Goal: Task Accomplishment & Management: Manage account settings

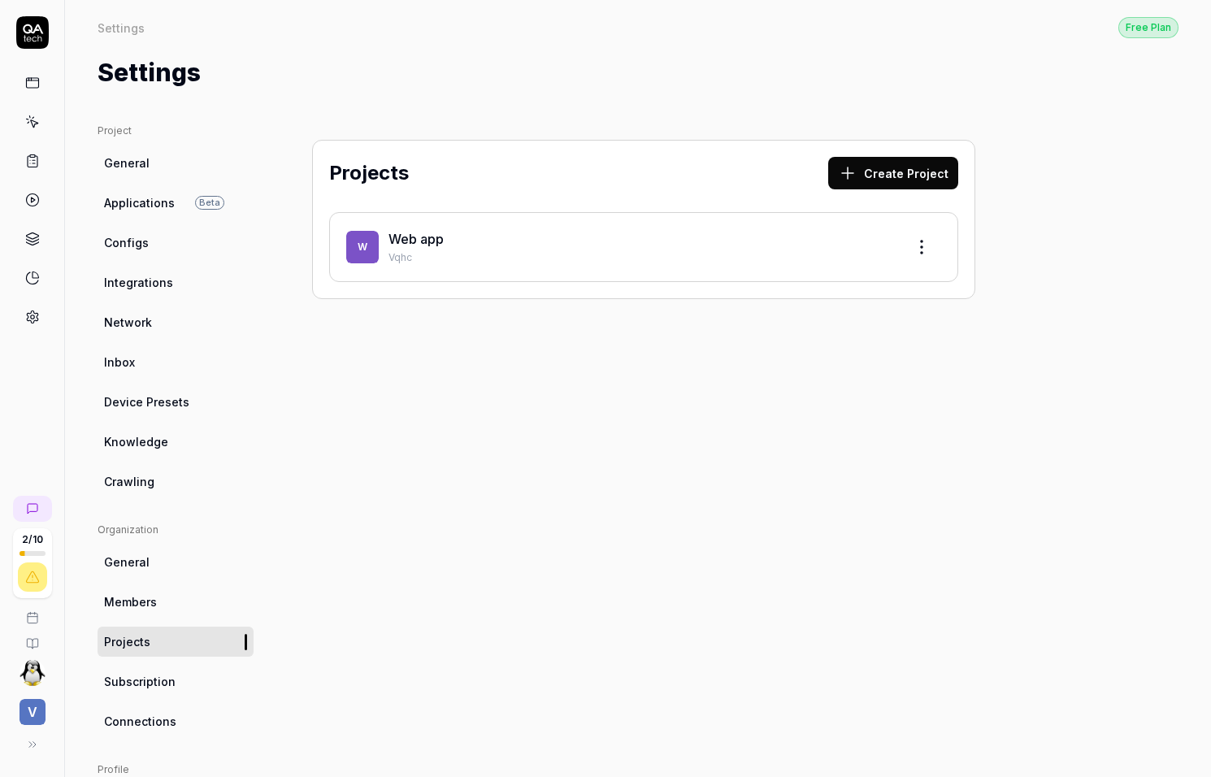
click at [38, 709] on span "V" at bounding box center [33, 712] width 26 height 26
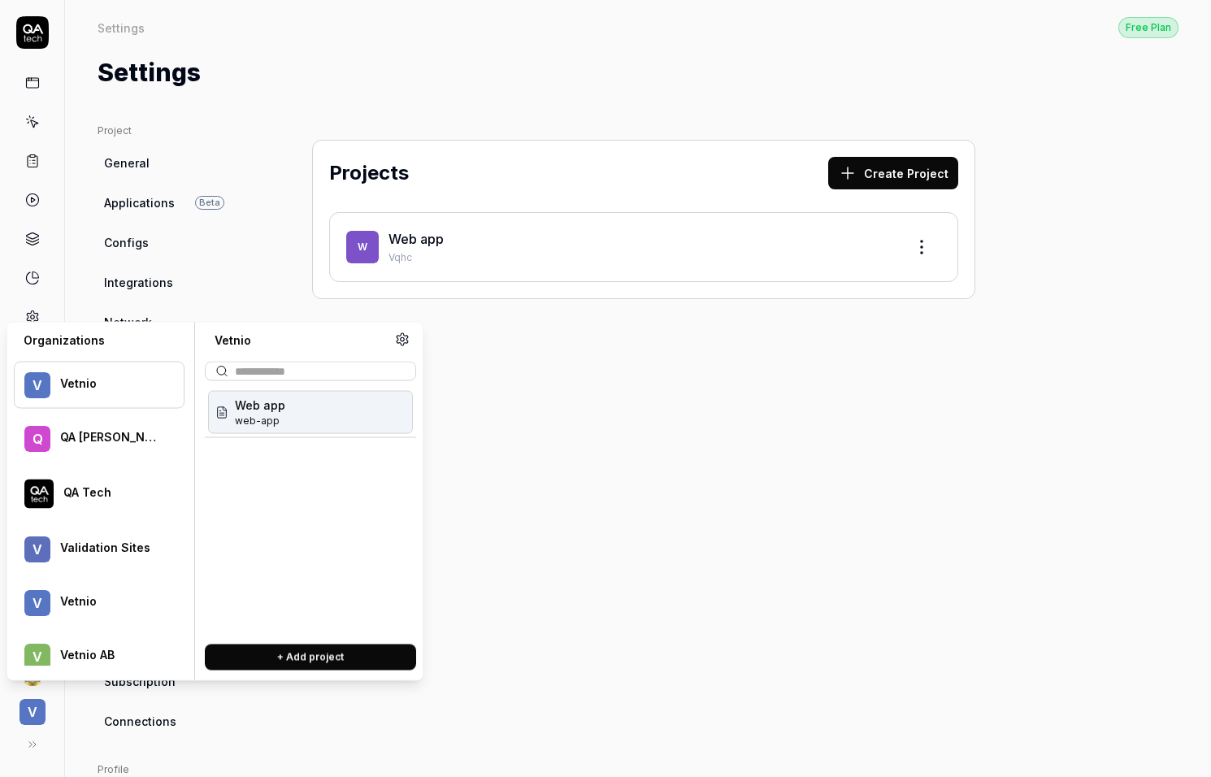
click at [85, 499] on div at bounding box center [112, 500] width 99 height 3
type input "*"
type input "***"
click at [324, 418] on div "Bugduck bugduck" at bounding box center [310, 412] width 205 height 43
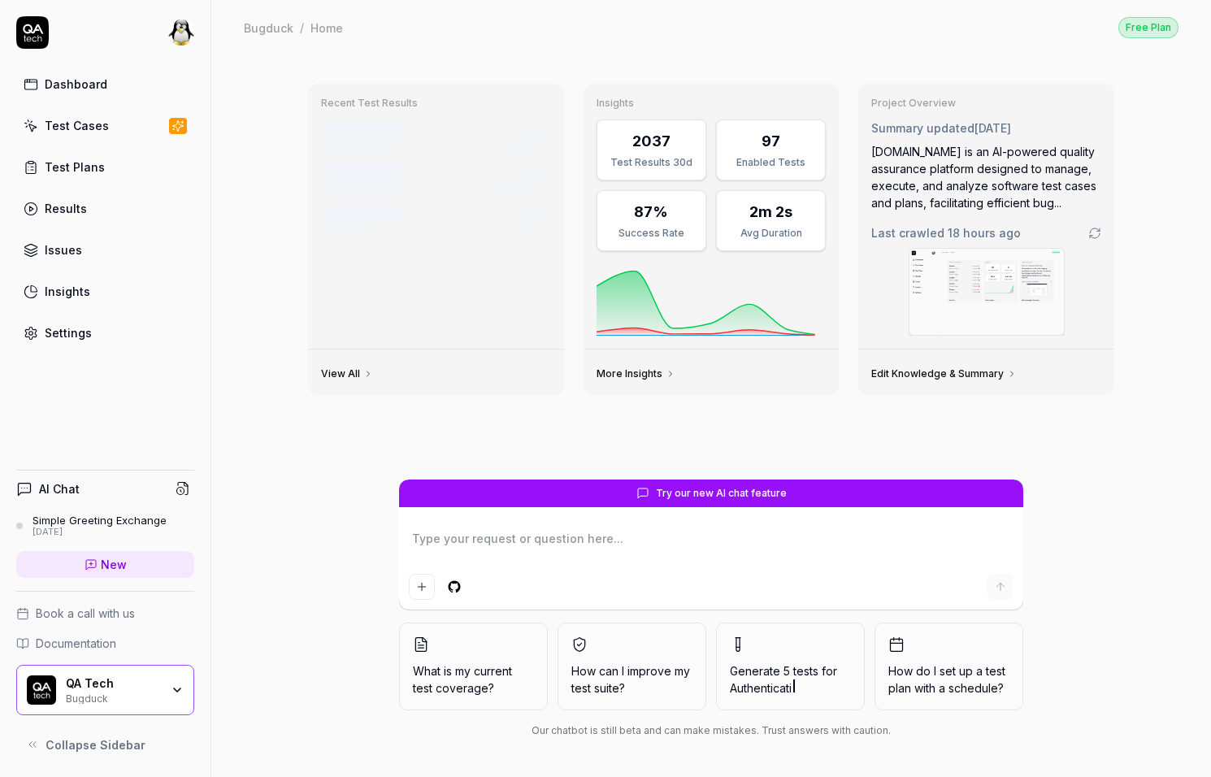
type textarea "*"
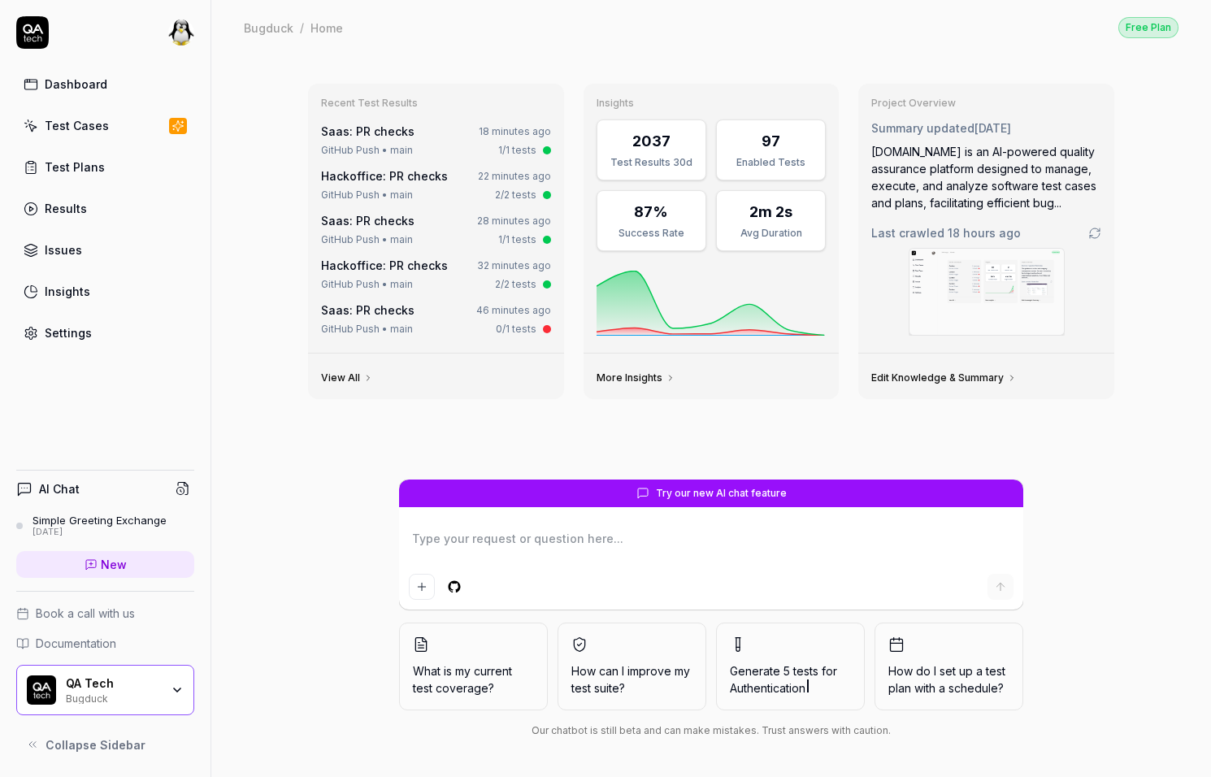
click at [93, 132] on div "Test Cases" at bounding box center [77, 125] width 64 height 17
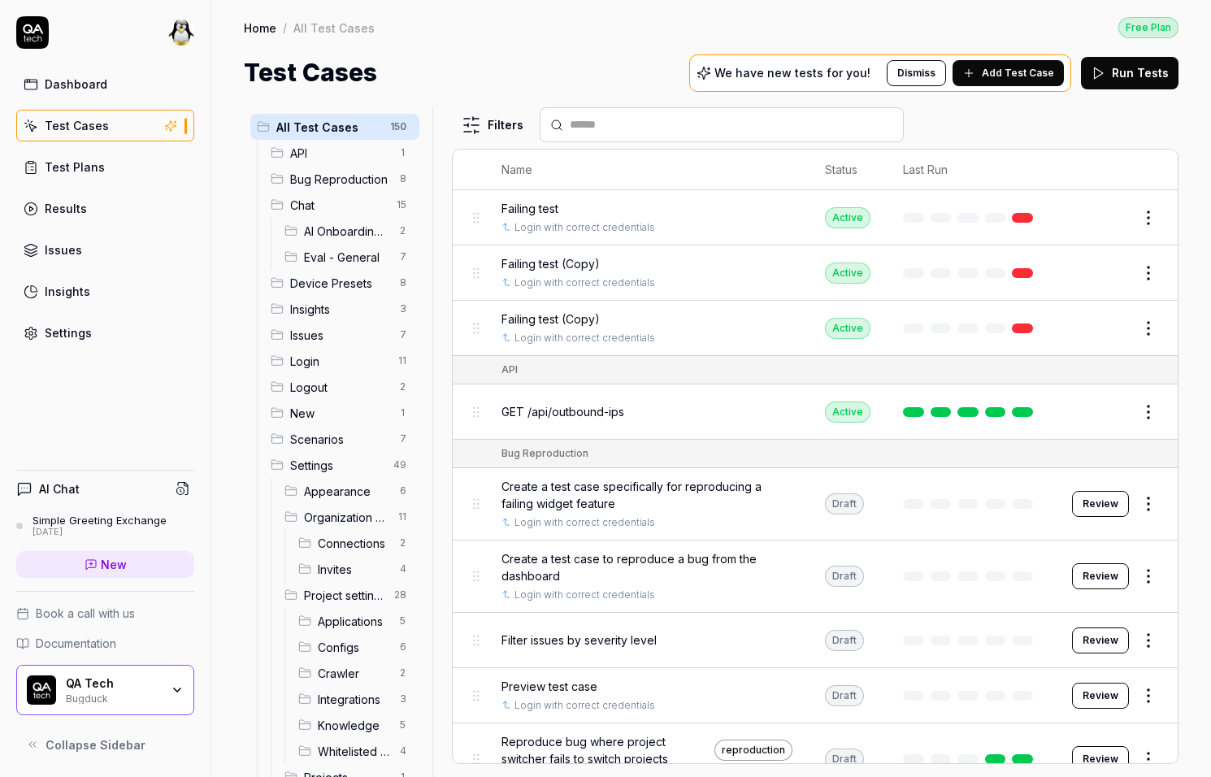
click at [839, 135] on div at bounding box center [722, 124] width 364 height 35
click at [819, 130] on input "text" at bounding box center [732, 124] width 324 height 17
type input "*"
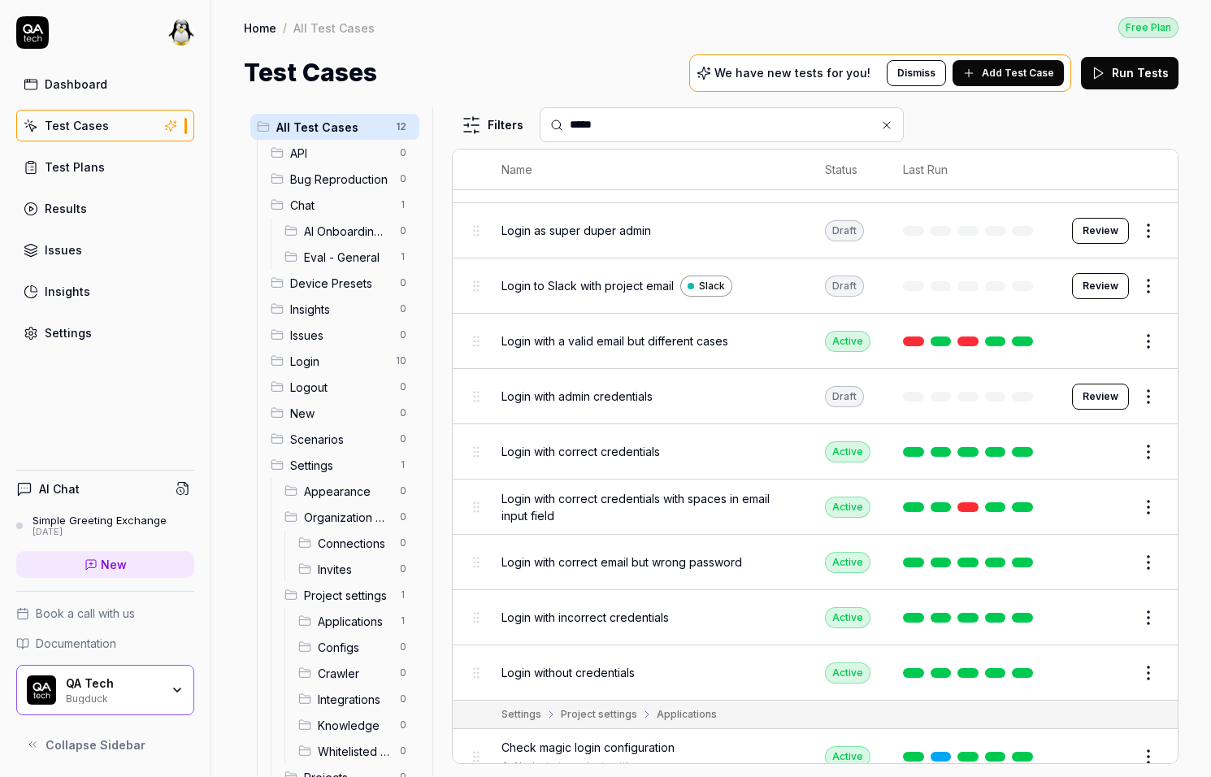
scroll to position [167, 0]
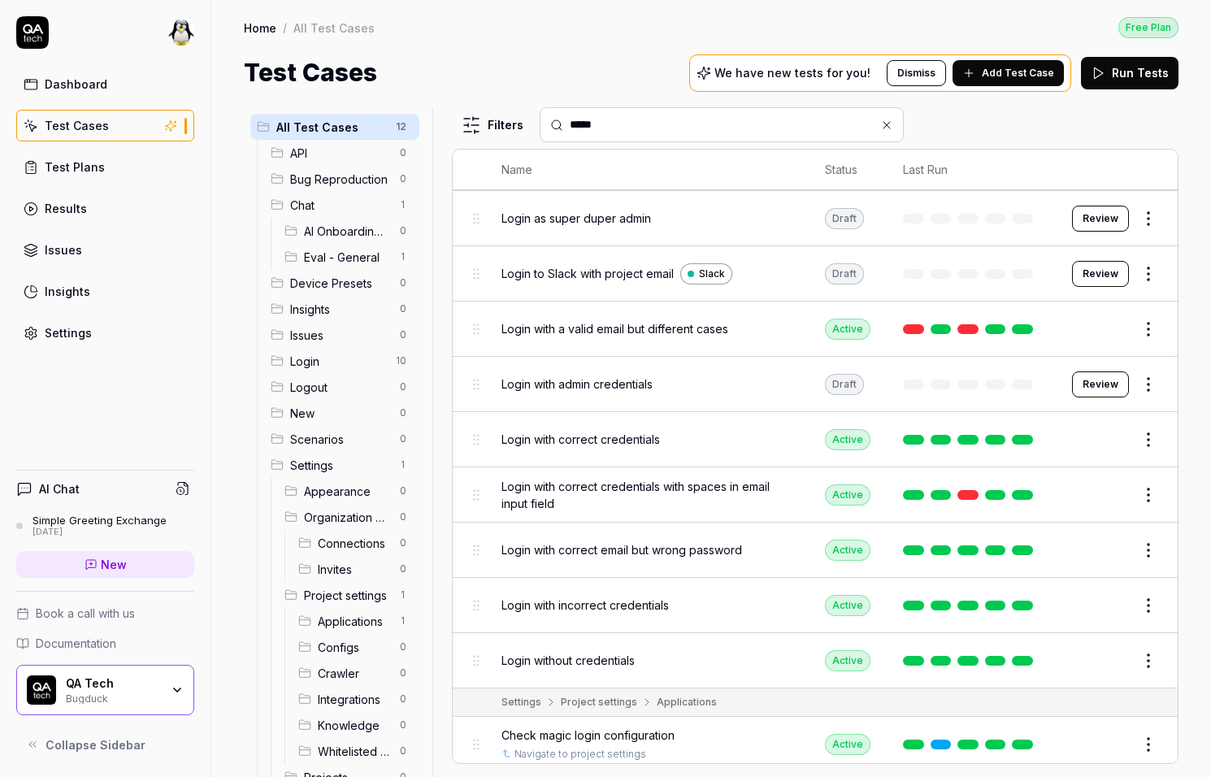
type input "*****"
click at [1140, 429] on html "Dashboard Test Cases Test Plans Results Issues Insights Settings AI Chat Simple…" at bounding box center [605, 388] width 1211 height 777
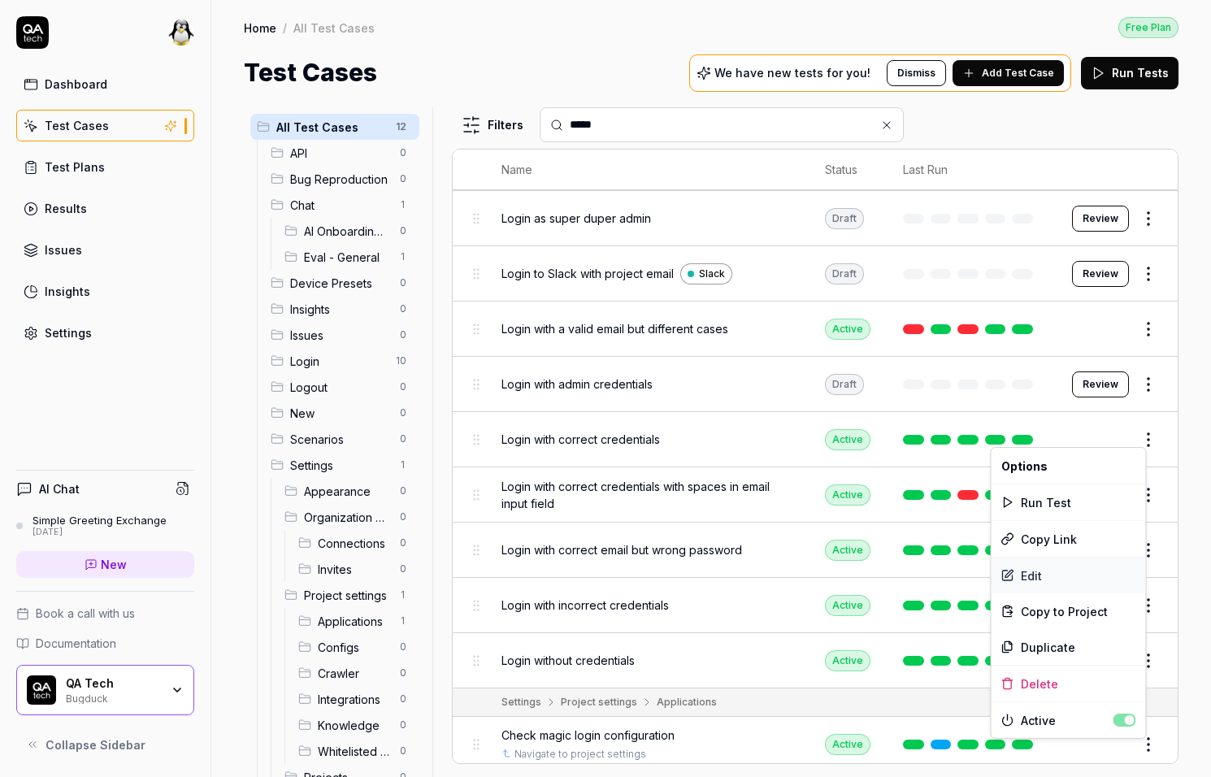
click at [1058, 571] on div "Edit" at bounding box center [1069, 576] width 154 height 36
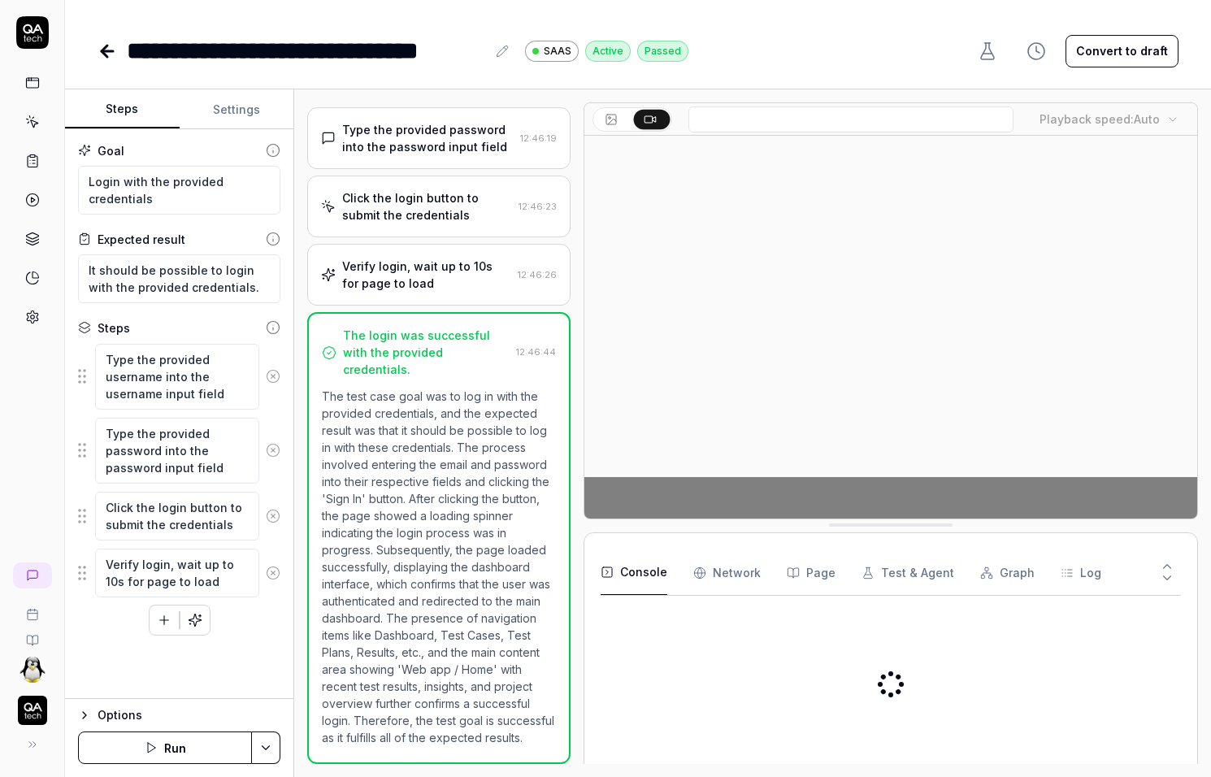
scroll to position [173, 0]
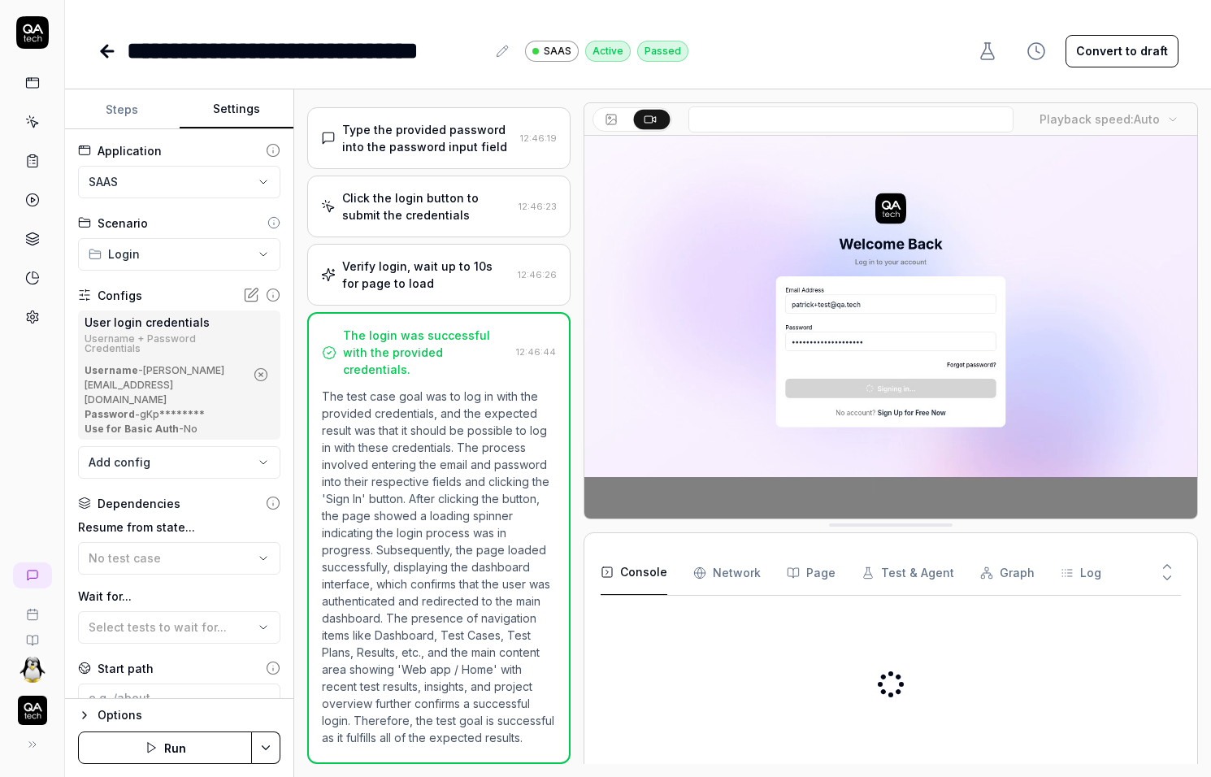
click at [231, 106] on button "Settings" at bounding box center [237, 109] width 115 height 39
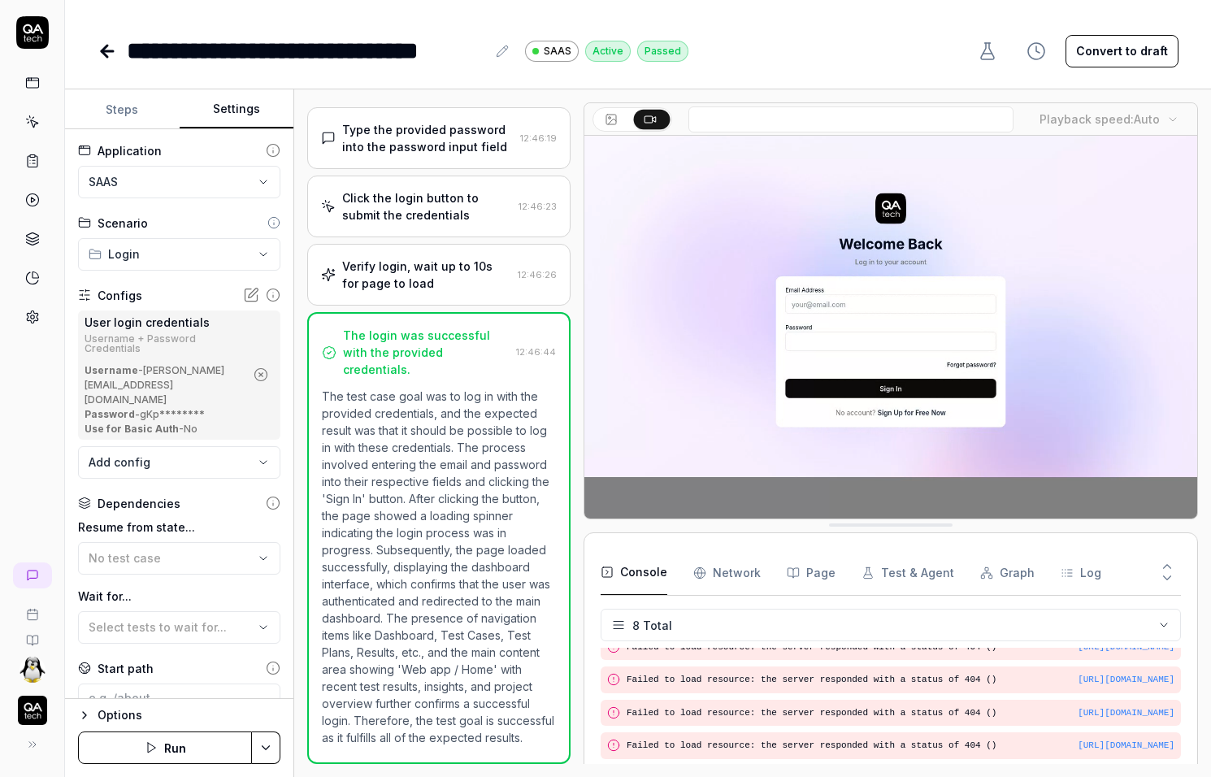
scroll to position [138, 0]
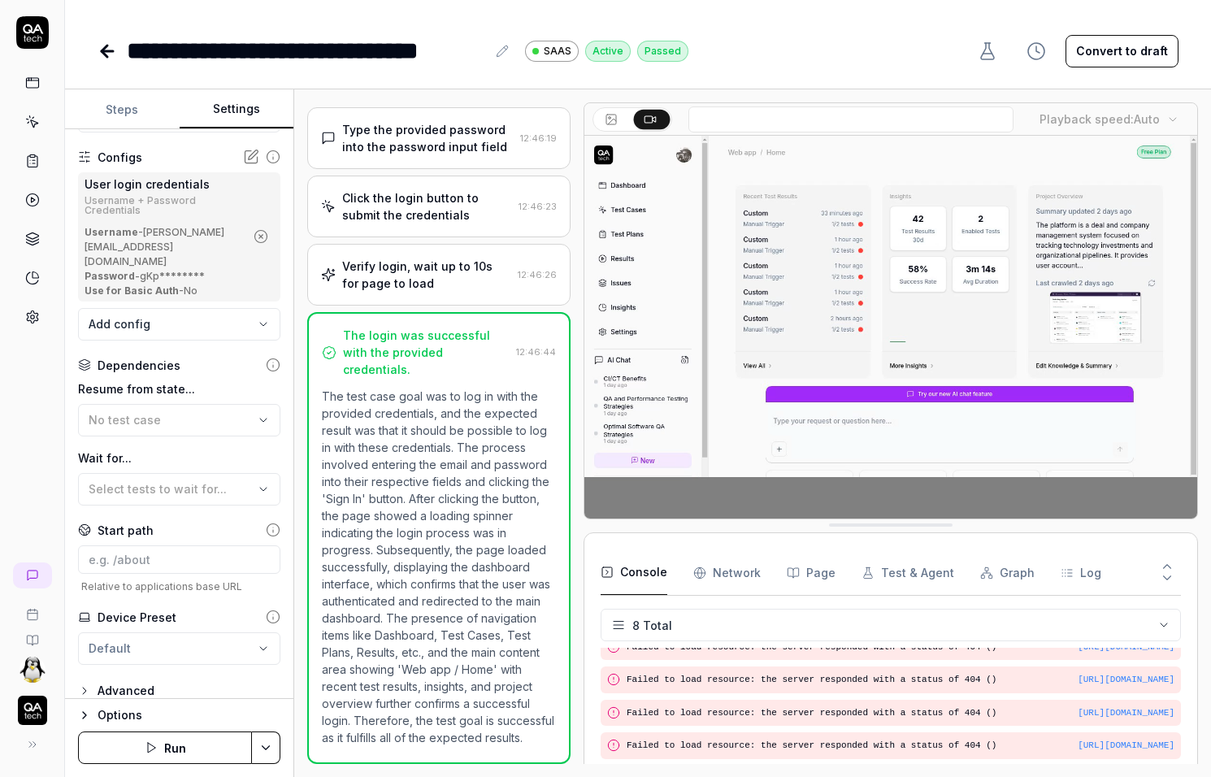
click at [128, 692] on div "**********" at bounding box center [179, 414] width 228 height 570
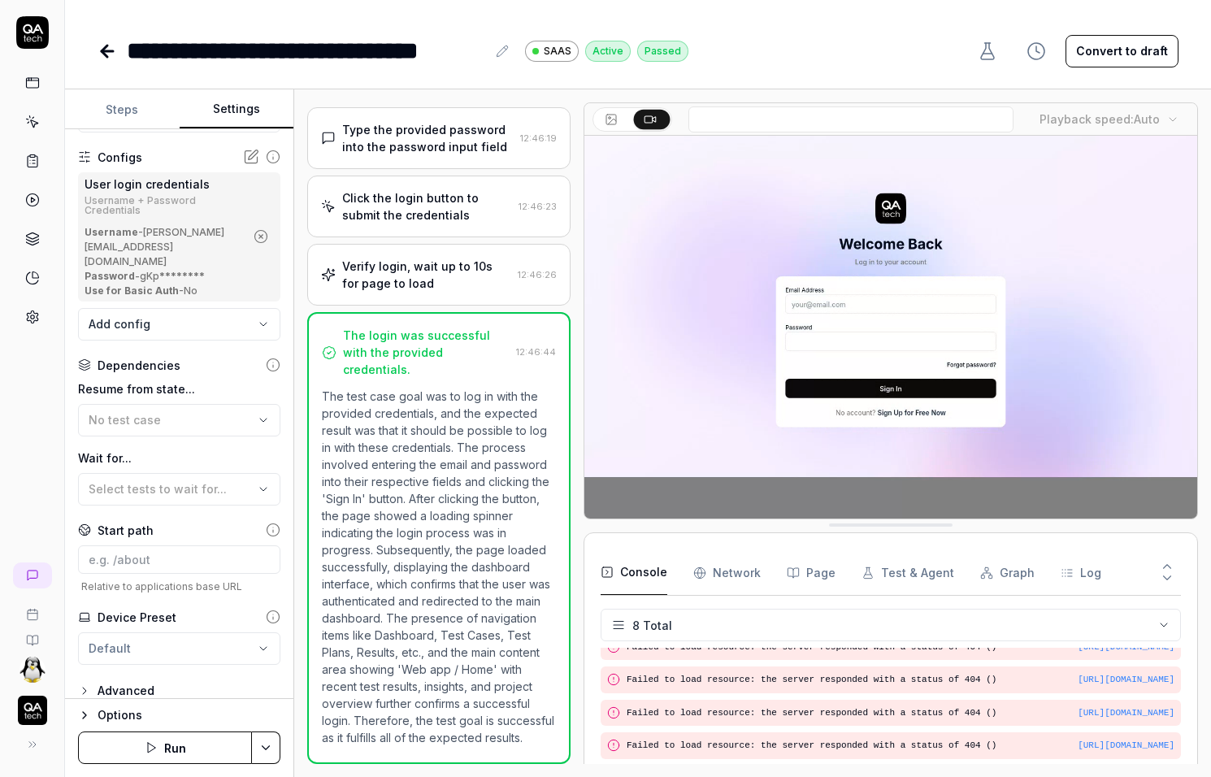
click at [129, 681] on div "Advanced" at bounding box center [126, 691] width 57 height 20
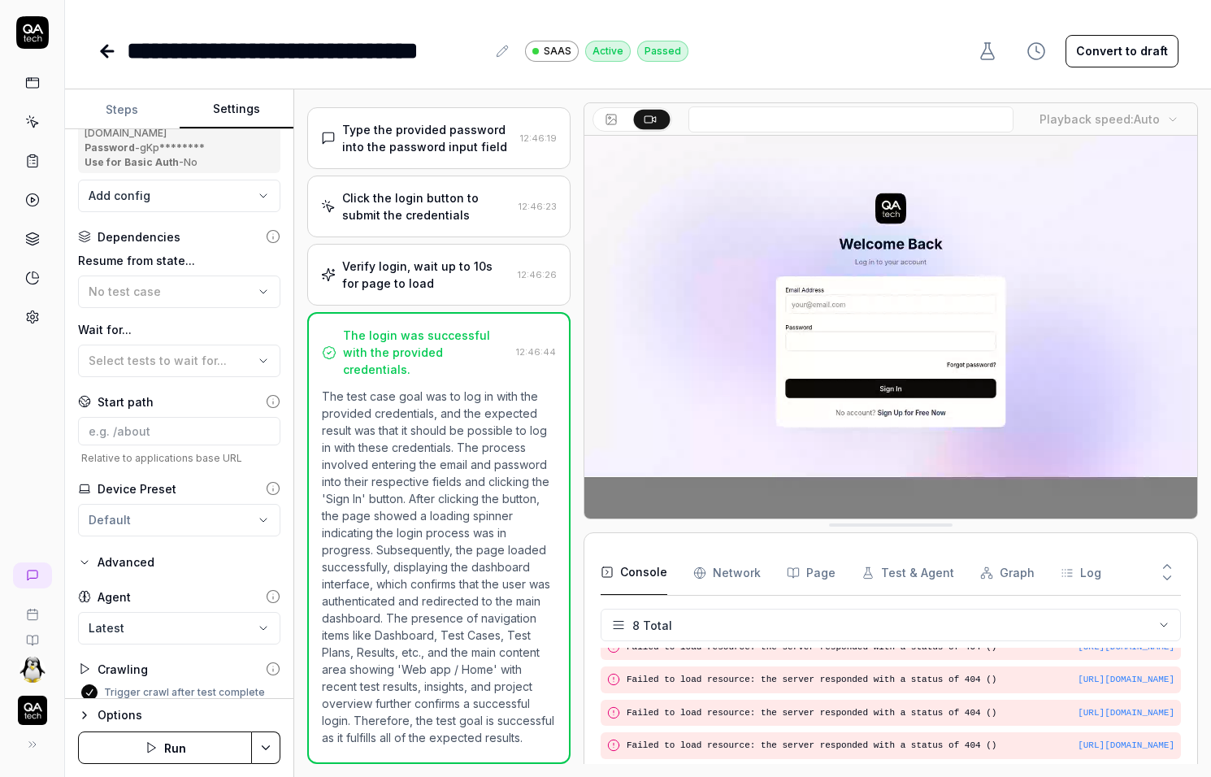
click at [156, 603] on body "**********" at bounding box center [605, 388] width 1211 height 777
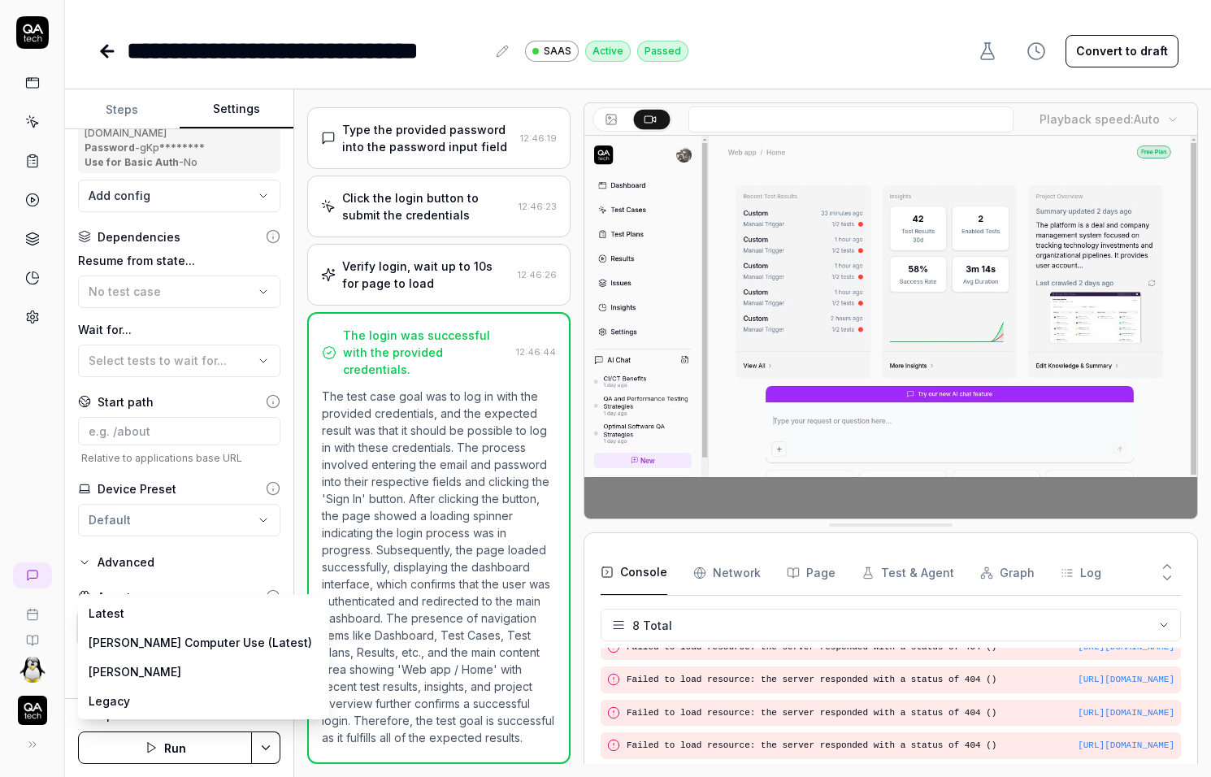
click at [157, 512] on html "**********" at bounding box center [605, 388] width 1211 height 777
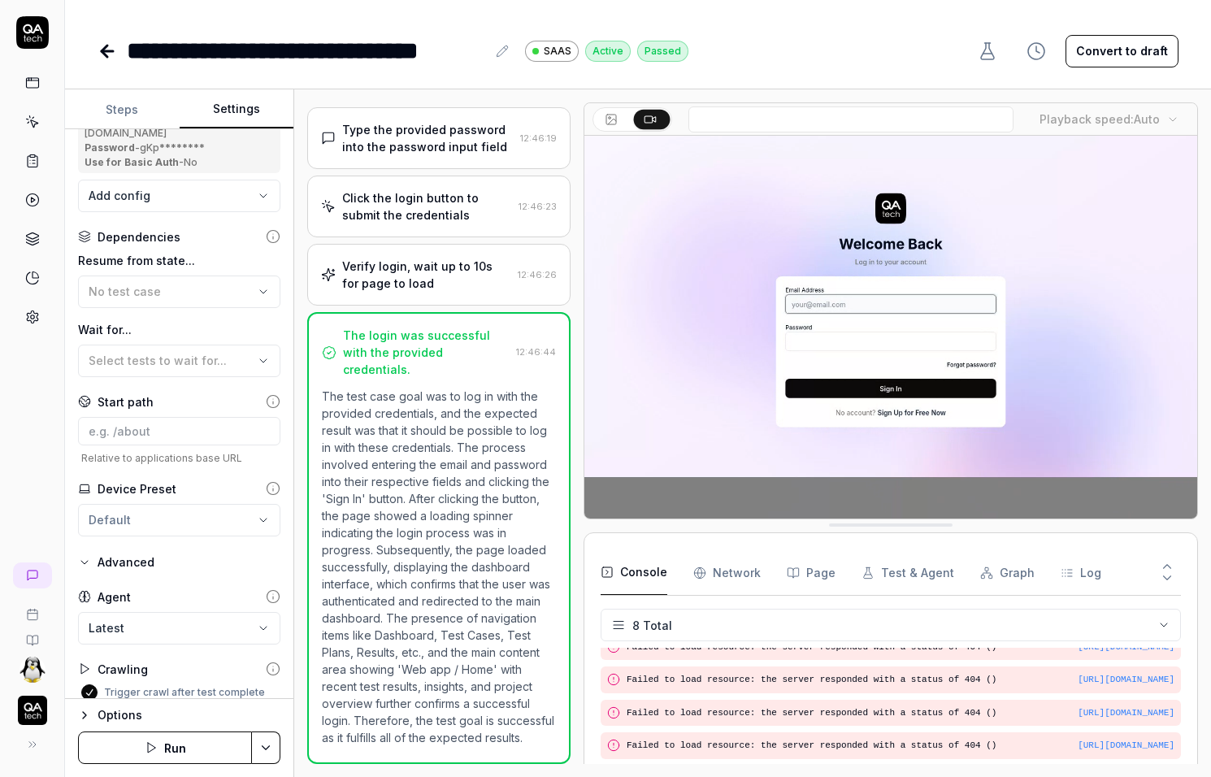
click at [167, 509] on html "**********" at bounding box center [605, 388] width 1211 height 777
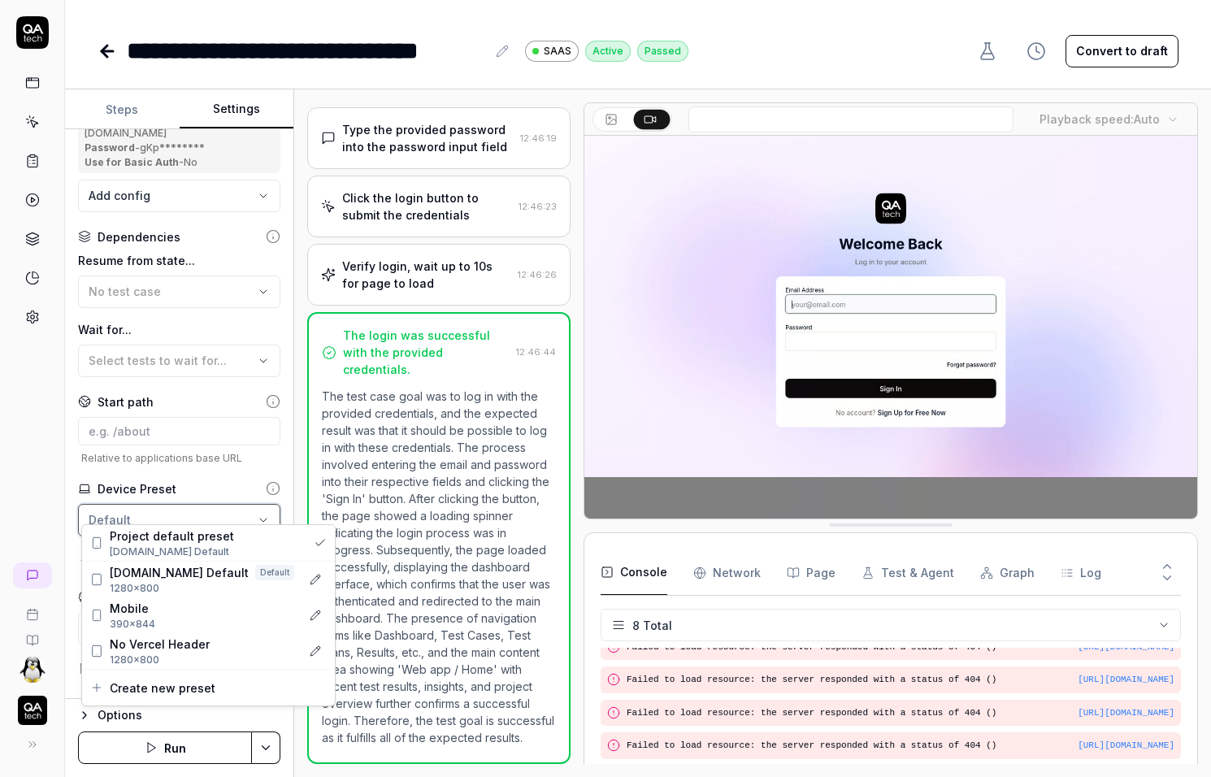
click at [169, 507] on html "**********" at bounding box center [605, 388] width 1211 height 777
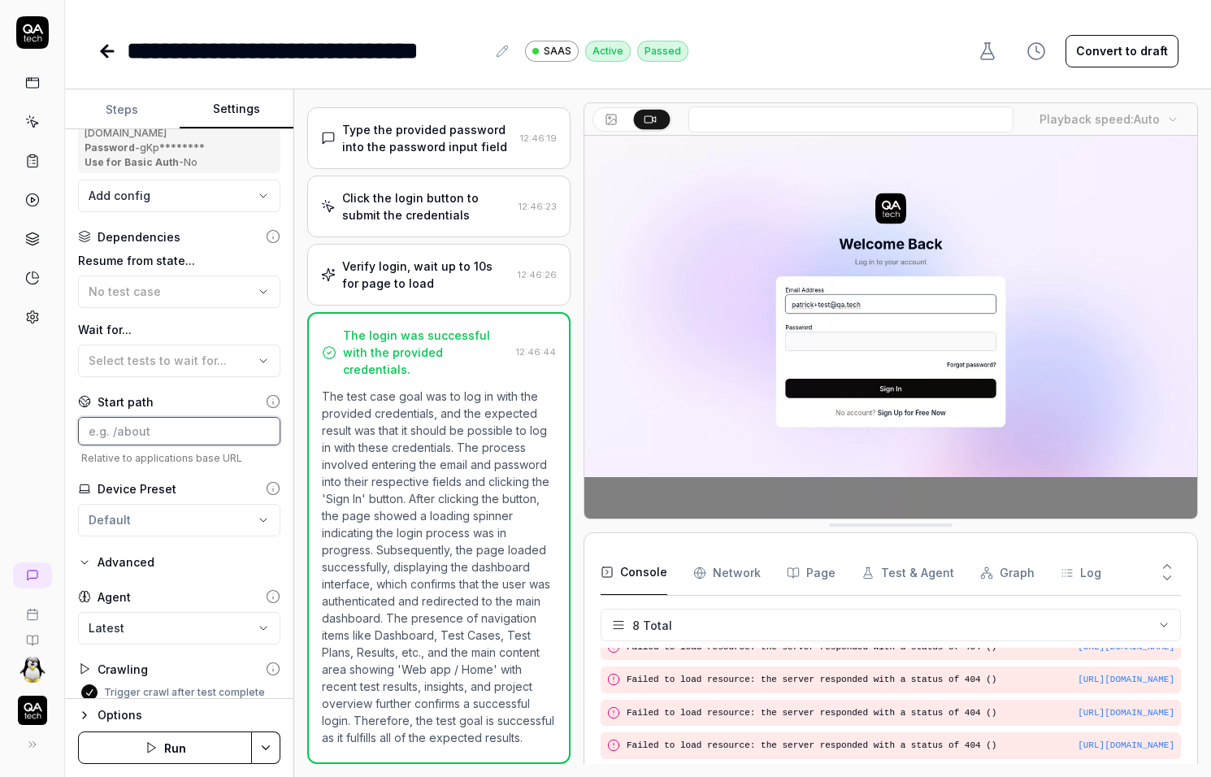
click at [181, 428] on input at bounding box center [179, 431] width 202 height 28
click at [180, 354] on span "Select tests to wait for..." at bounding box center [158, 361] width 138 height 14
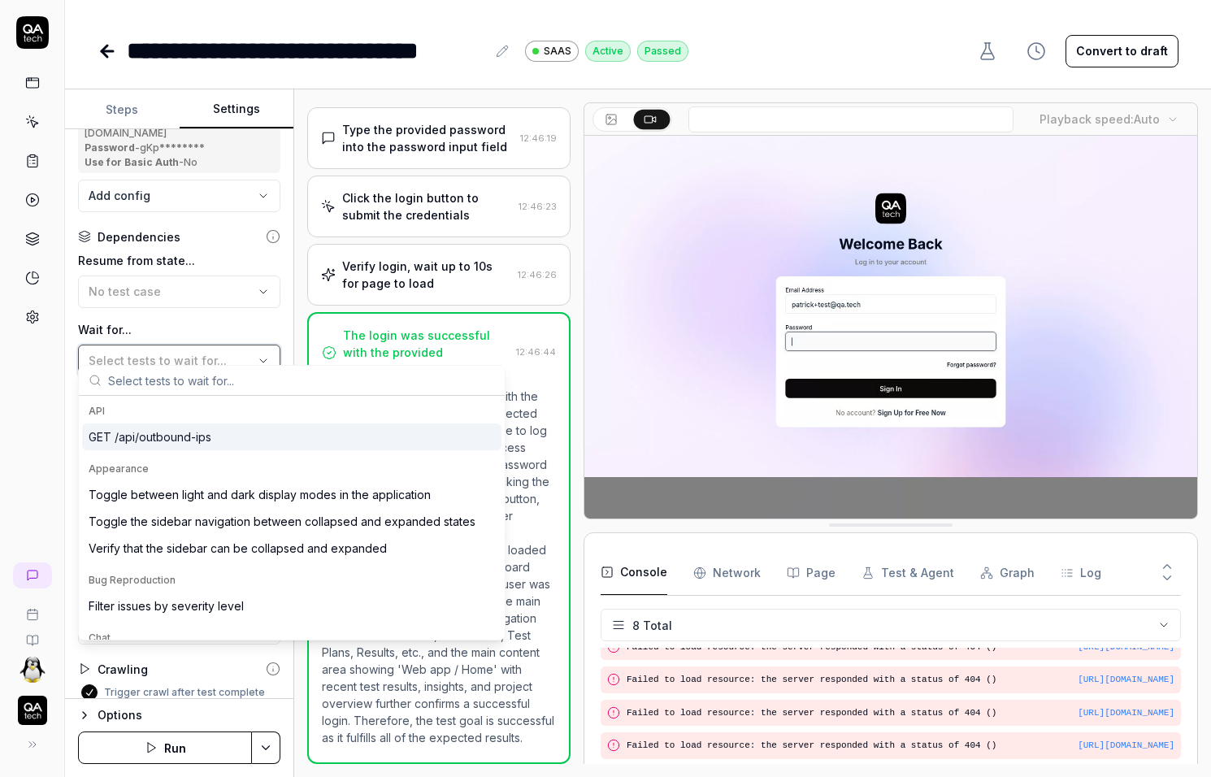
click at [184, 354] on span "Select tests to wait for..." at bounding box center [158, 361] width 138 height 14
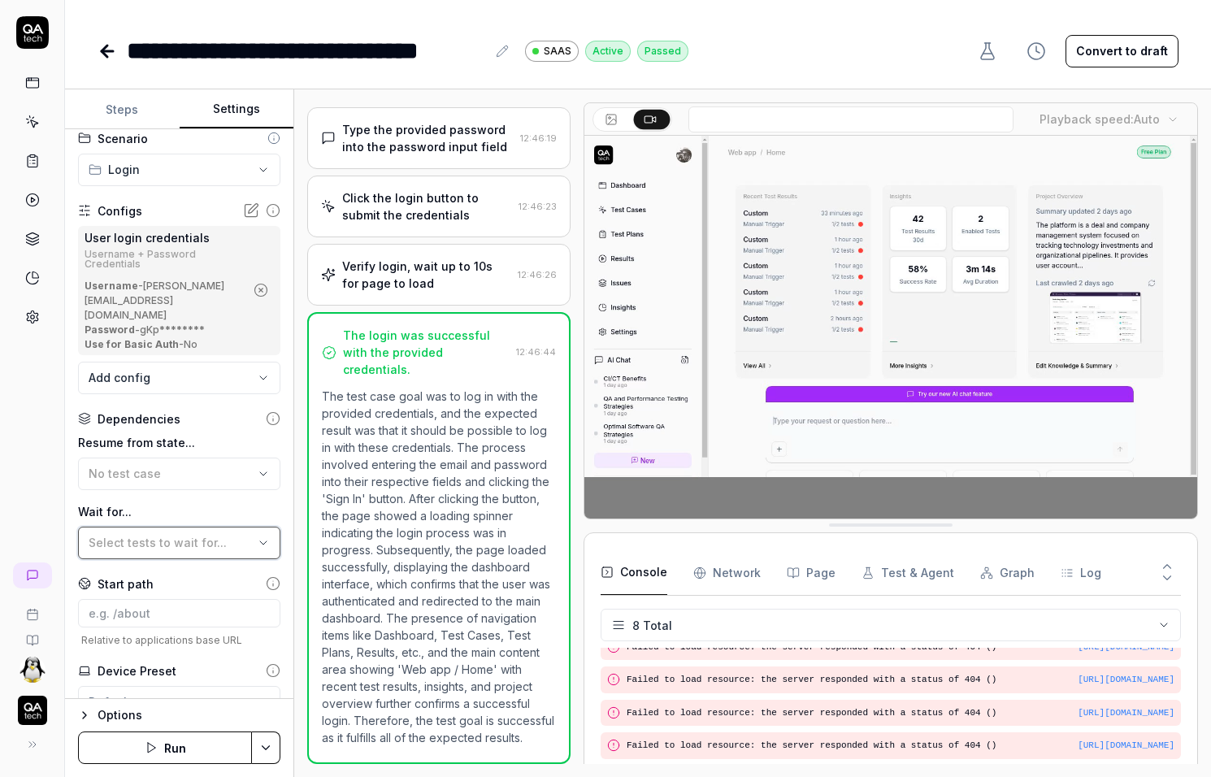
scroll to position [0, 0]
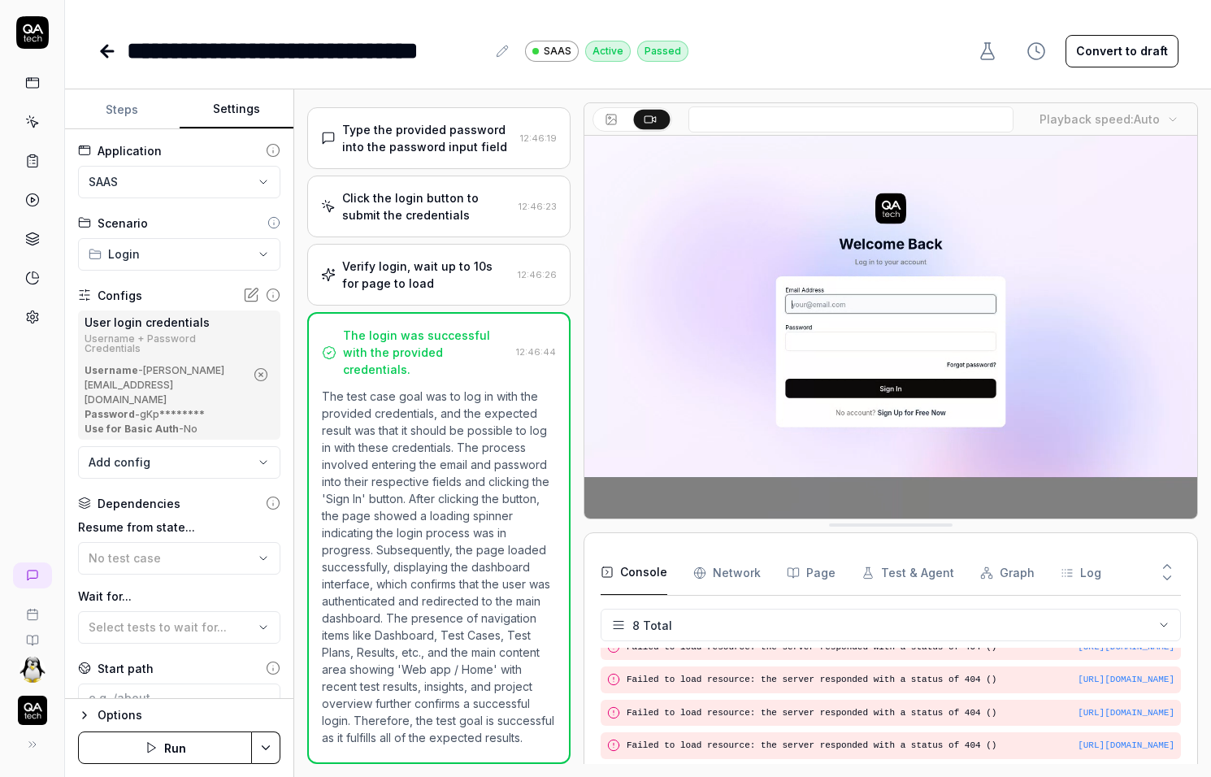
click at [163, 255] on html "**********" at bounding box center [605, 388] width 1211 height 777
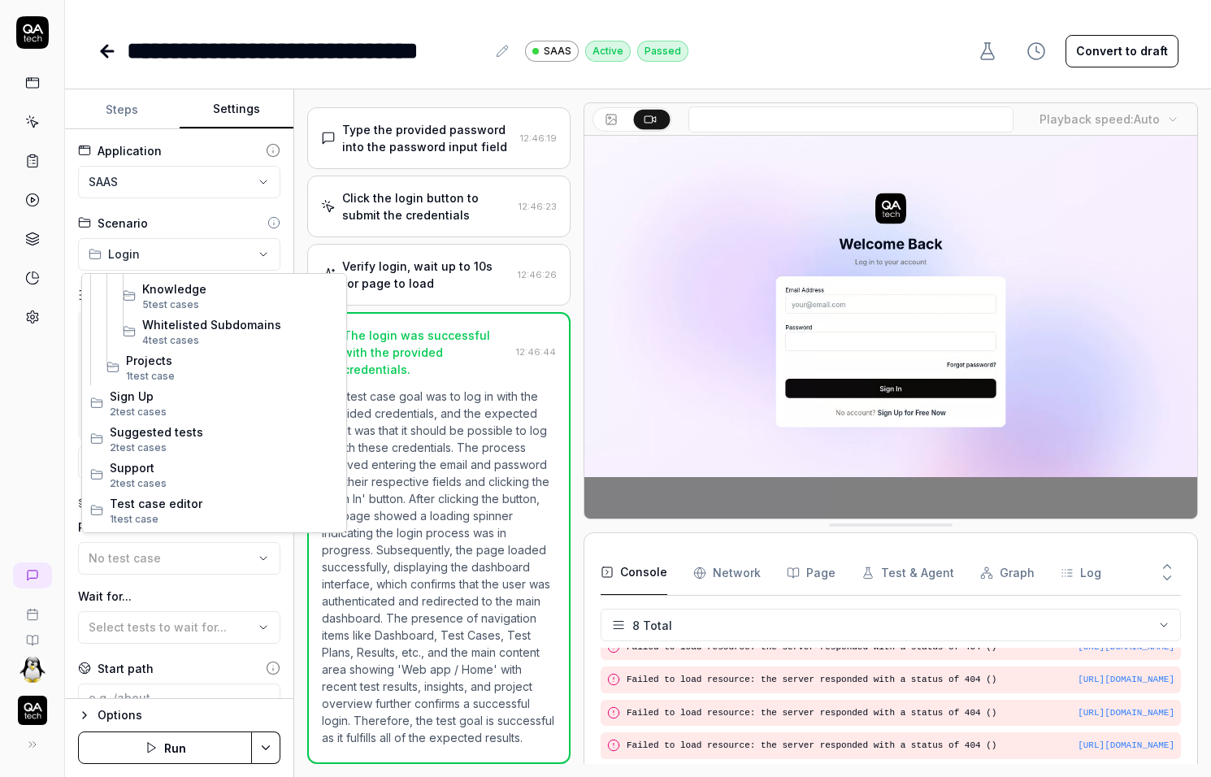
scroll to position [885, 0]
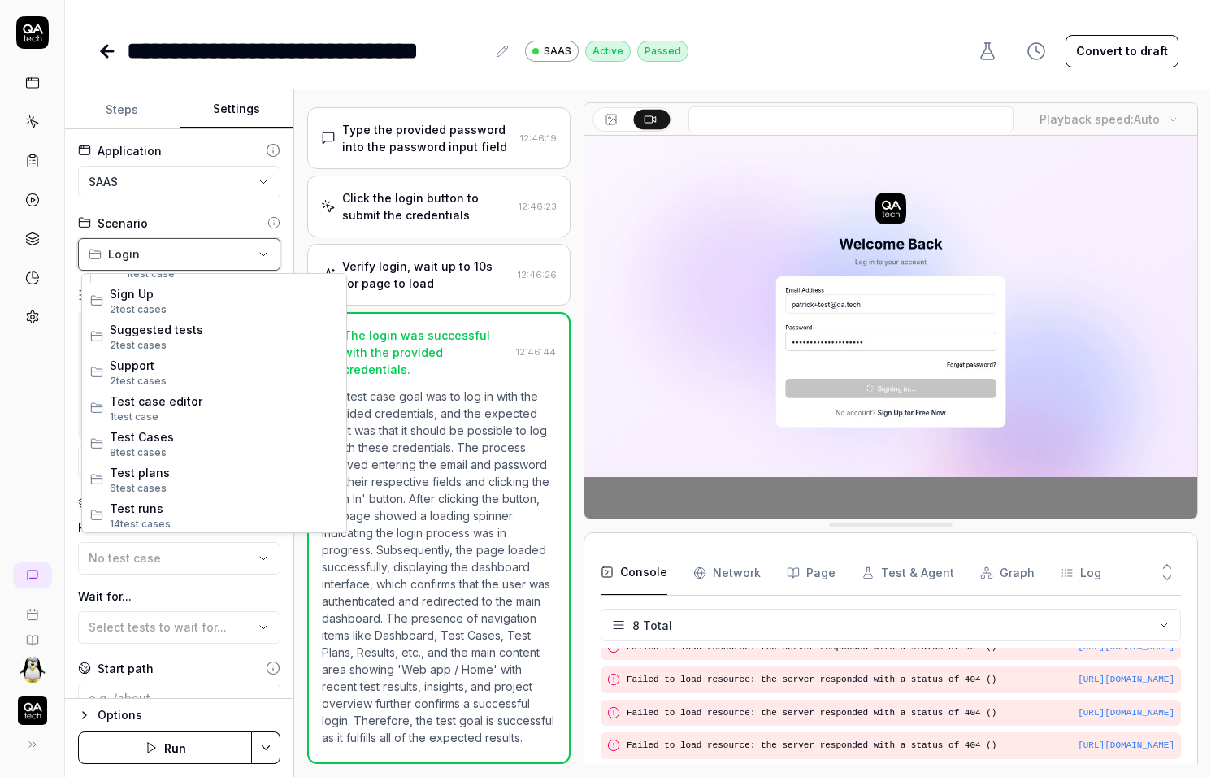
click at [164, 160] on html "**********" at bounding box center [605, 388] width 1211 height 777
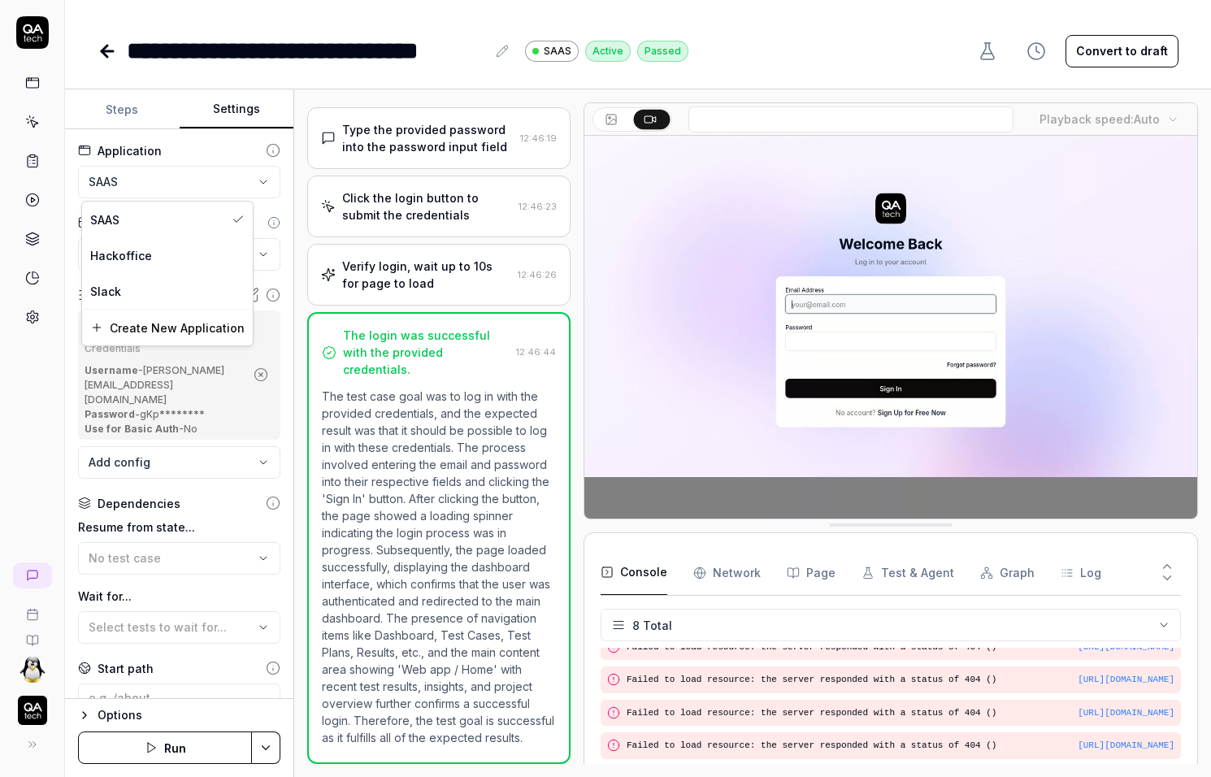
click at [165, 181] on html "**********" at bounding box center [605, 388] width 1211 height 777
click at [140, 125] on html "**********" at bounding box center [605, 388] width 1211 height 777
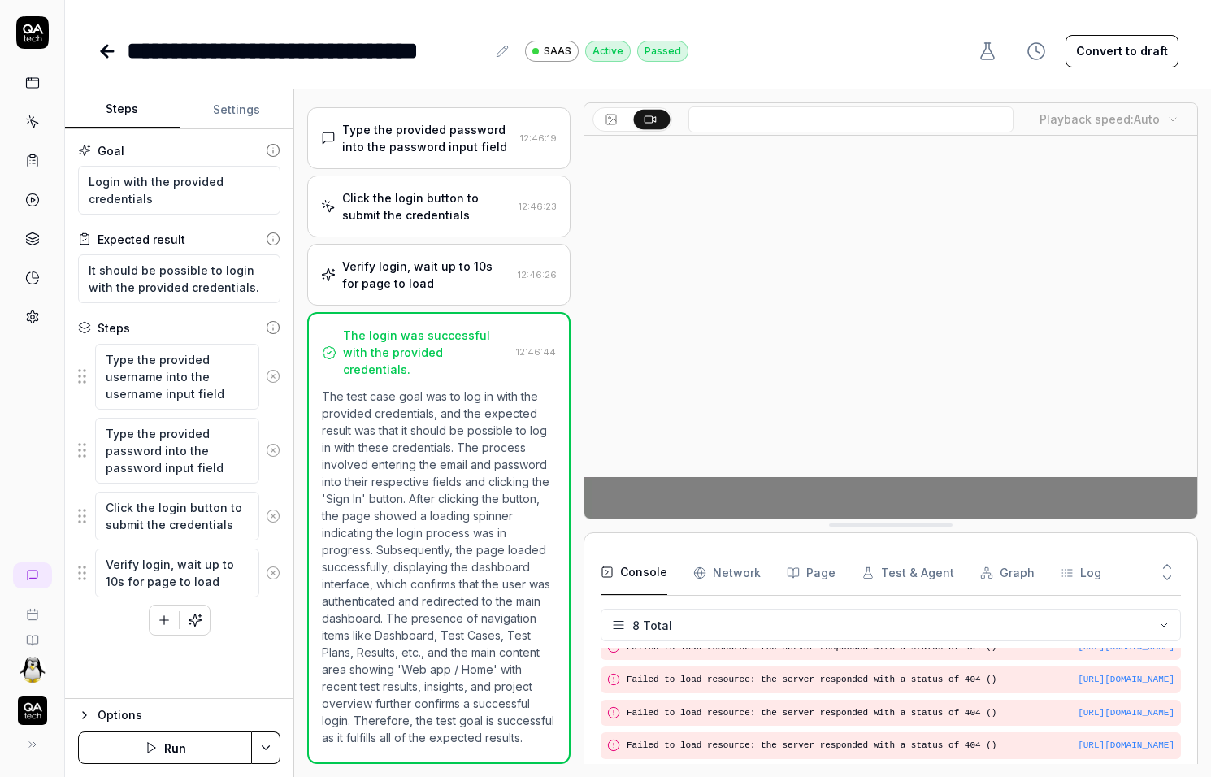
click at [140, 125] on button "Steps" at bounding box center [122, 109] width 115 height 39
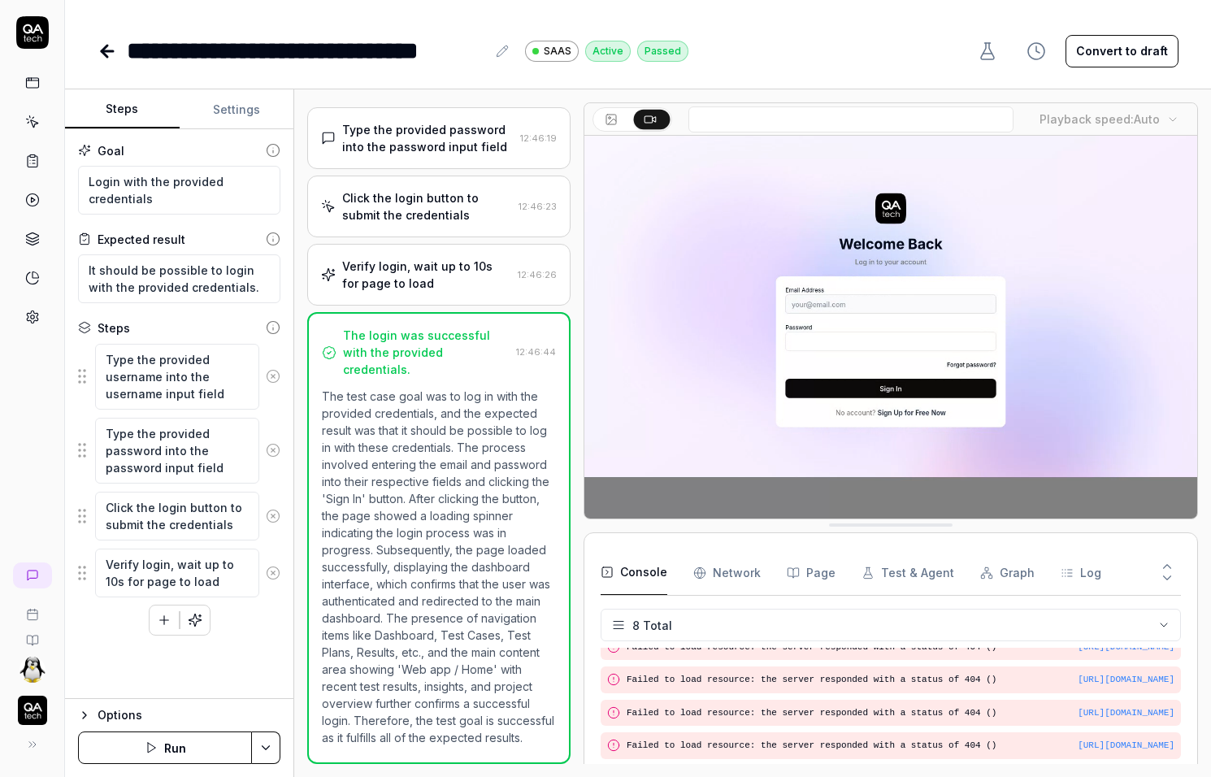
click at [137, 717] on div "Options" at bounding box center [189, 716] width 183 height 20
type textarea "*"
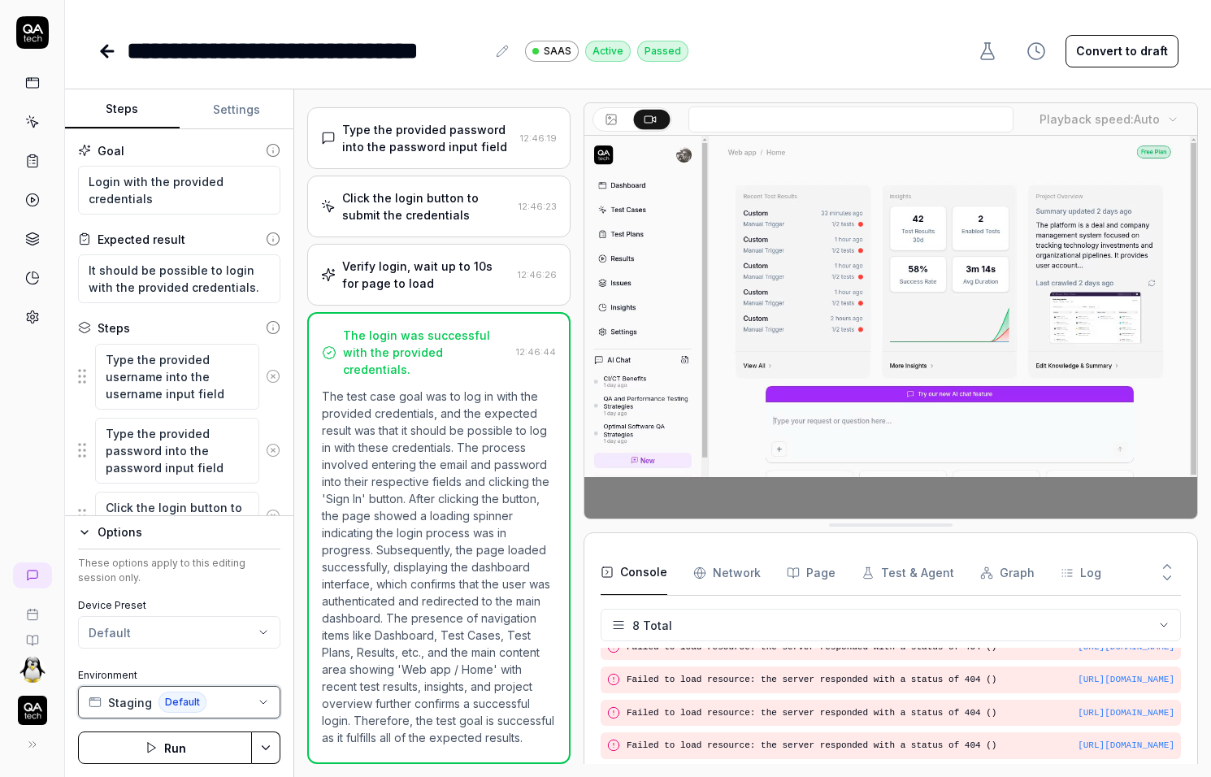
click at [258, 710] on button "Staging Default" at bounding box center [179, 702] width 202 height 33
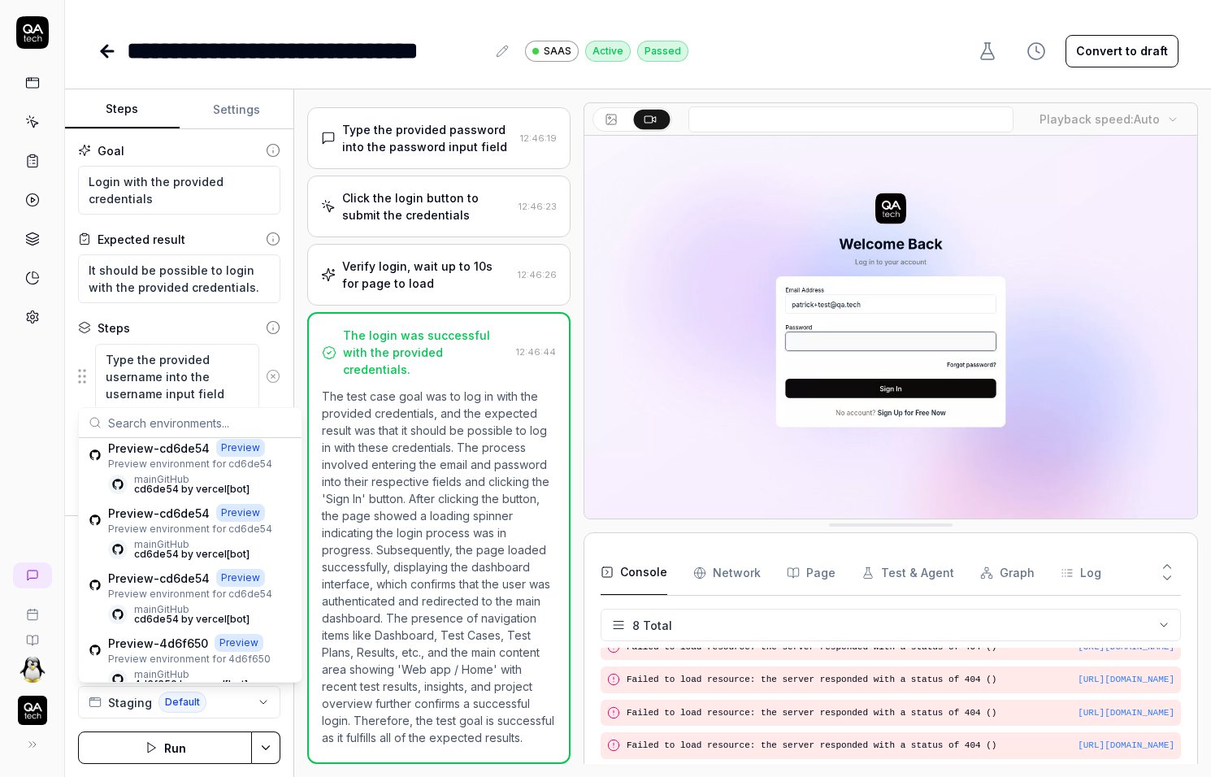
scroll to position [0, 0]
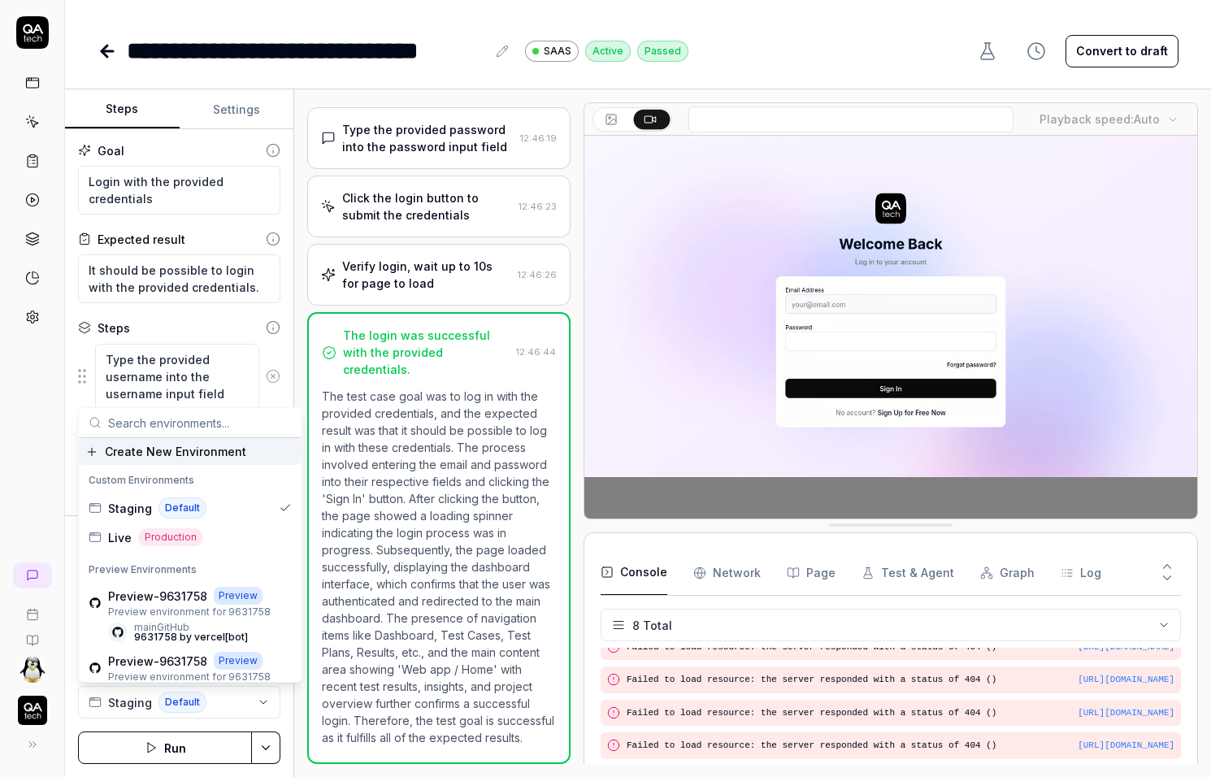
click at [296, 385] on div "Steps Settings Goal Login with the provided credentials Expected result It shou…" at bounding box center [638, 433] width 1146 height 688
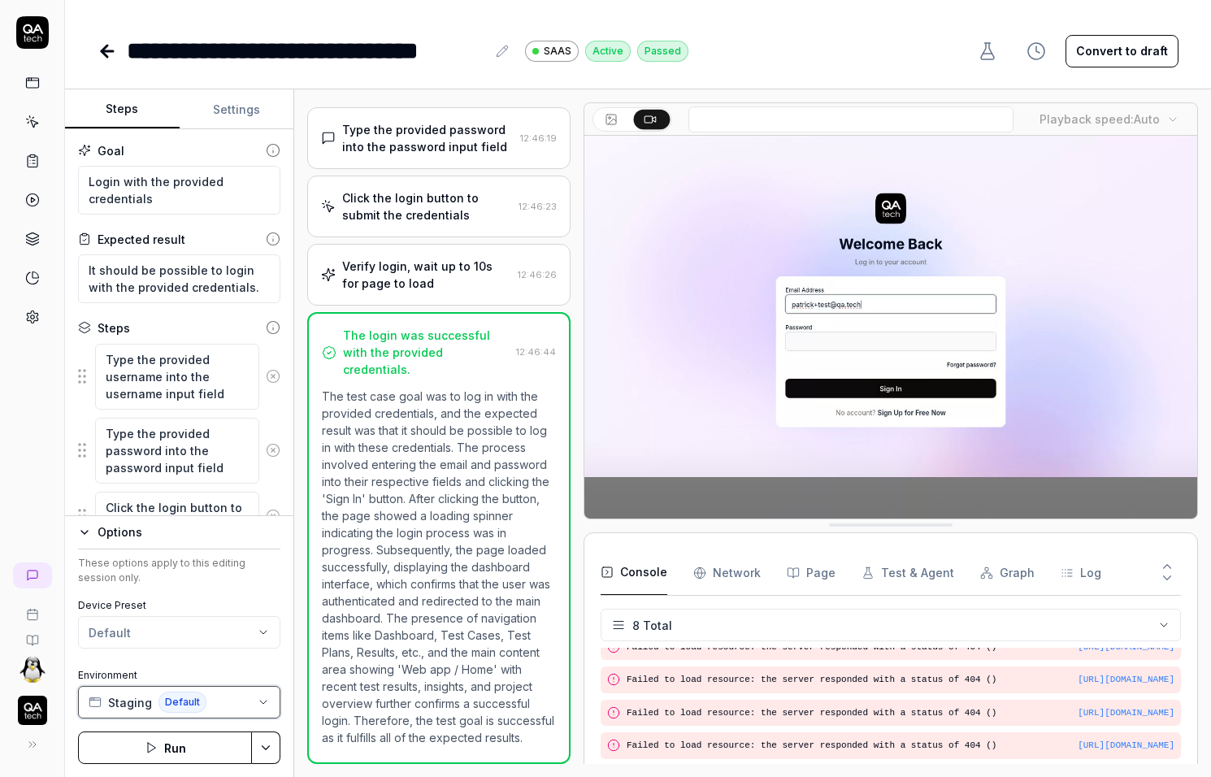
type textarea "*"
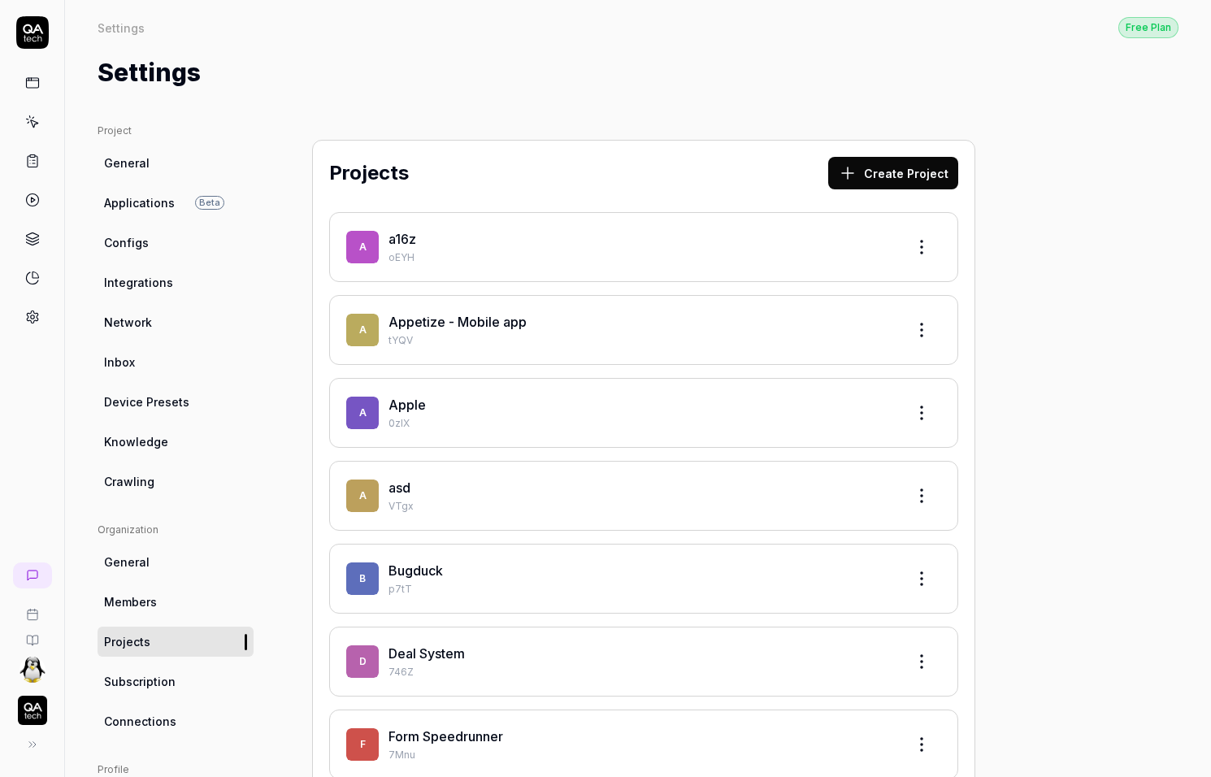
click at [29, 703] on img "button" at bounding box center [32, 710] width 29 height 29
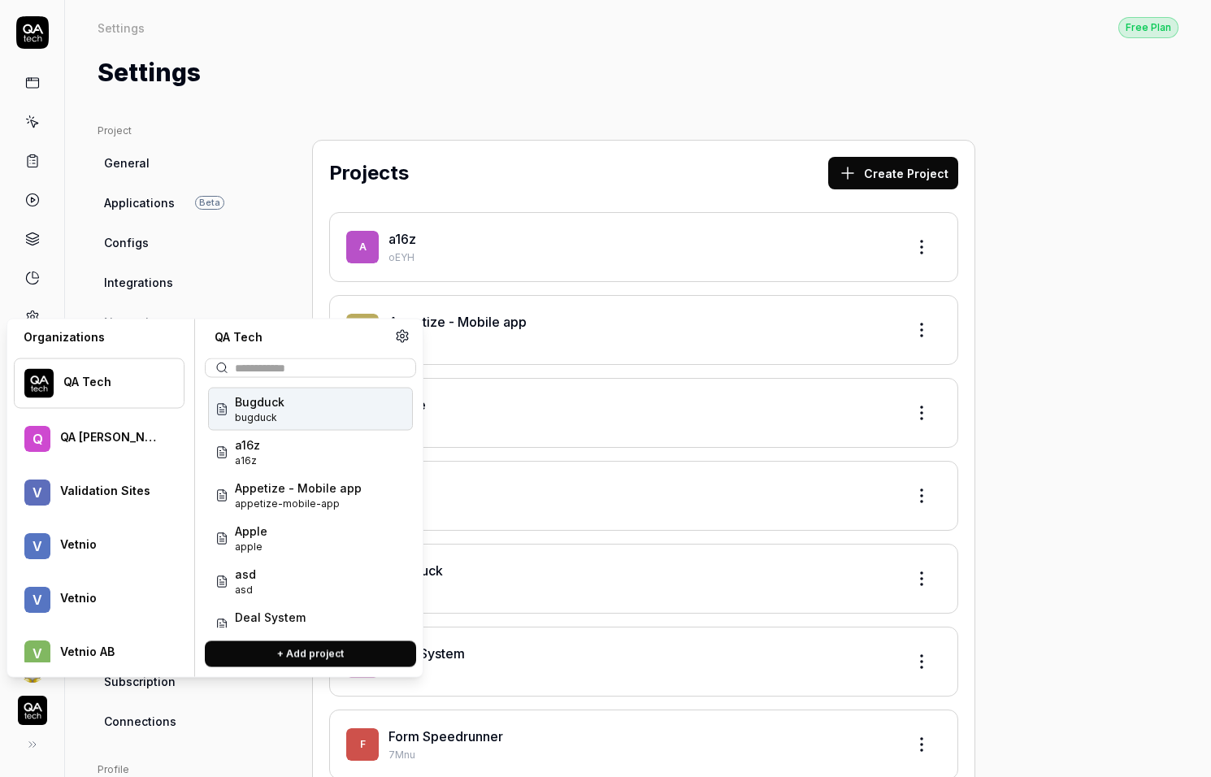
click at [112, 353] on menu "QA Tech Q QA Erik Test V Validation Sites V Vetnio V Vetnio V Vetnio AB" at bounding box center [99, 503] width 171 height 317
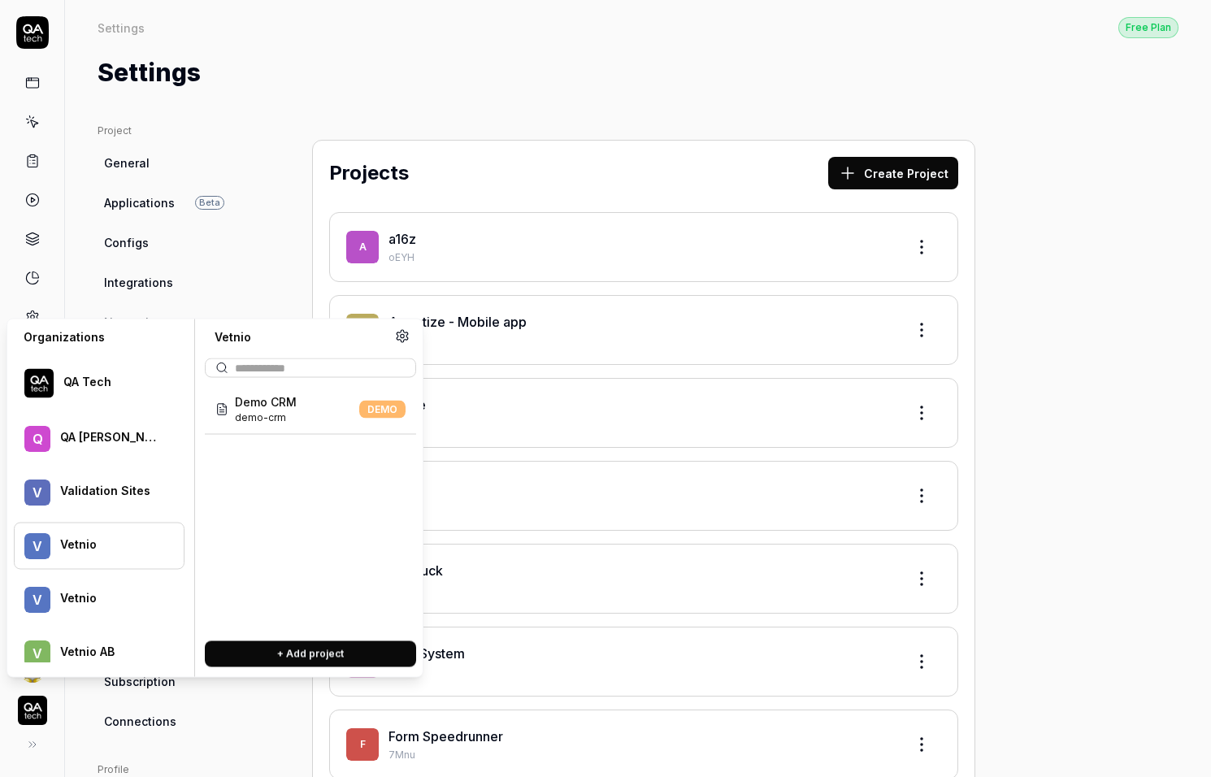
click at [87, 532] on div "V Vetnio" at bounding box center [99, 546] width 171 height 47
click at [111, 577] on div "V Vetnio" at bounding box center [99, 599] width 171 height 47
click at [272, 419] on span "web-app" at bounding box center [260, 417] width 50 height 15
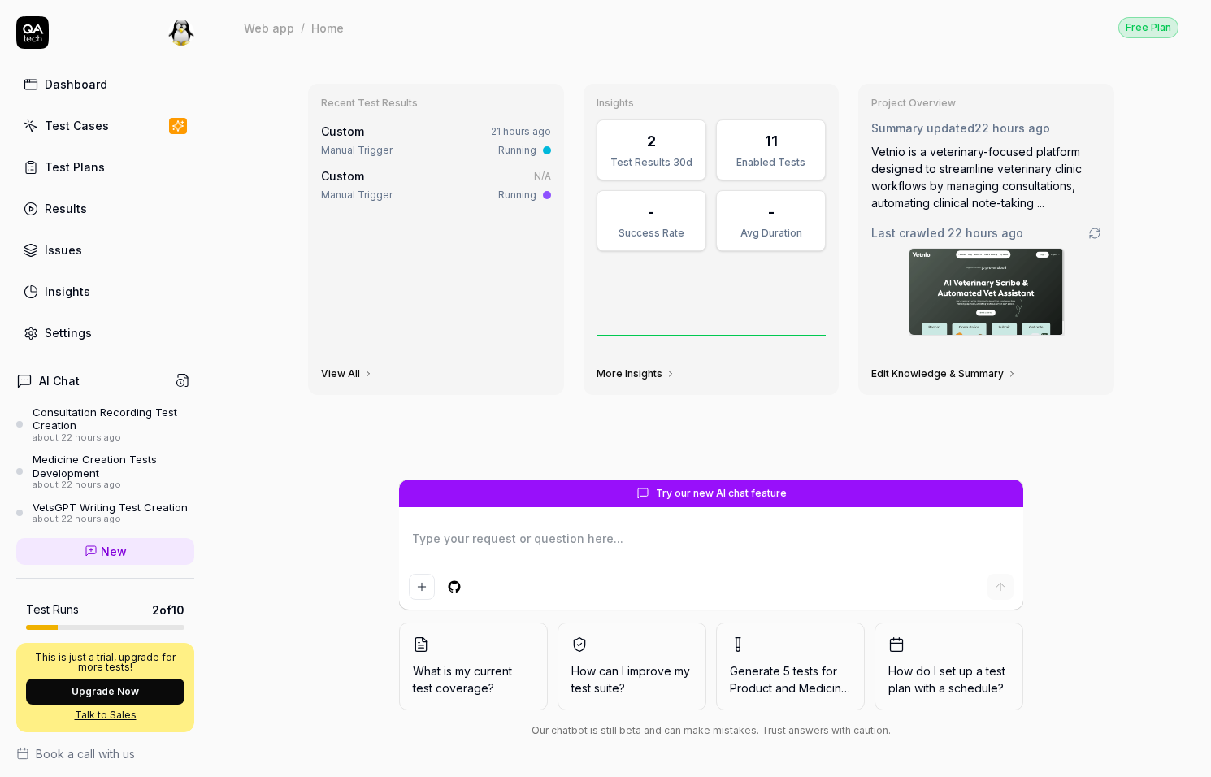
type textarea "*"
click at [72, 129] on div "Test Cases" at bounding box center [77, 125] width 64 height 17
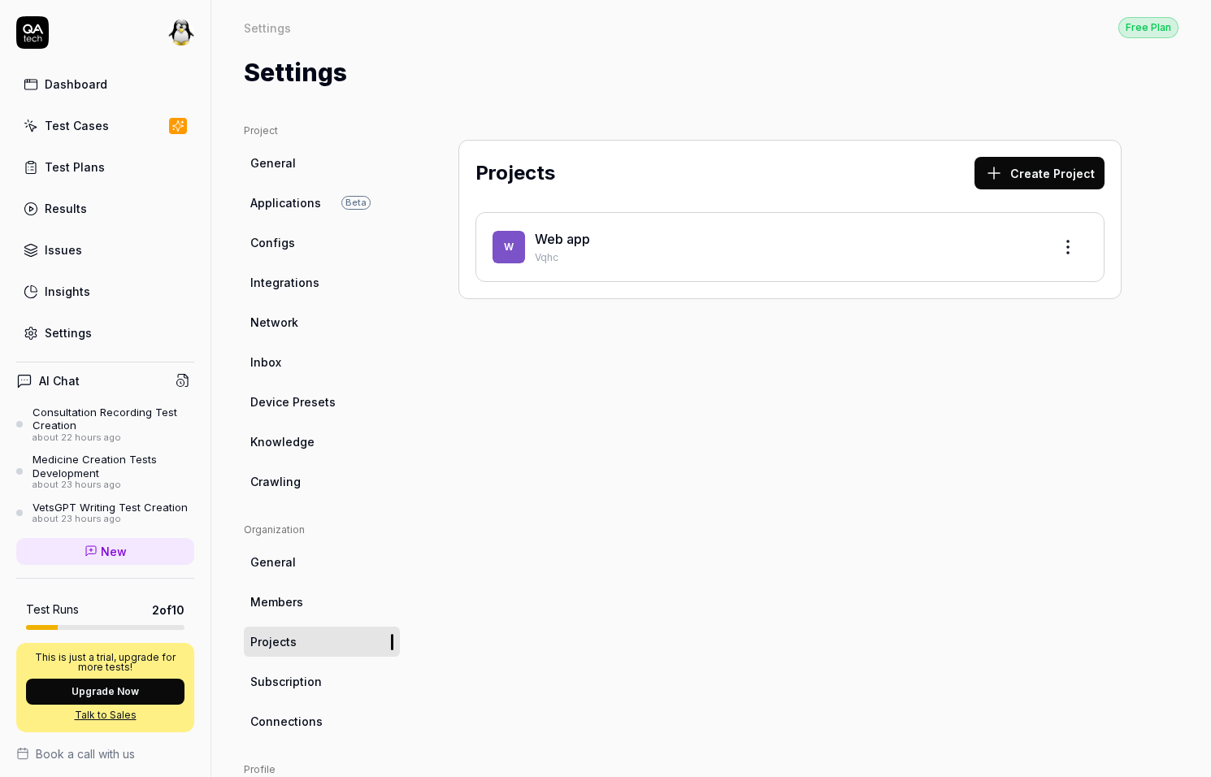
click at [98, 81] on div "Dashboard" at bounding box center [76, 84] width 63 height 17
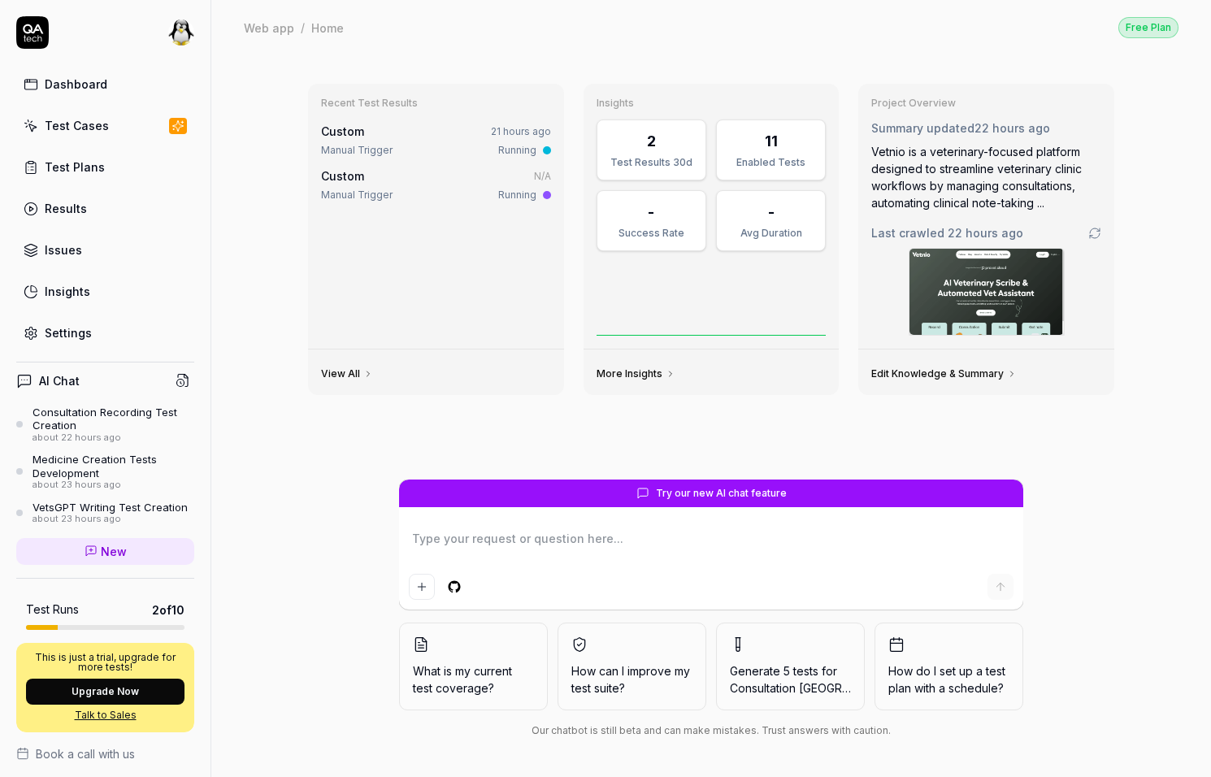
type textarea "*"
click at [71, 335] on div "Settings" at bounding box center [68, 332] width 47 height 17
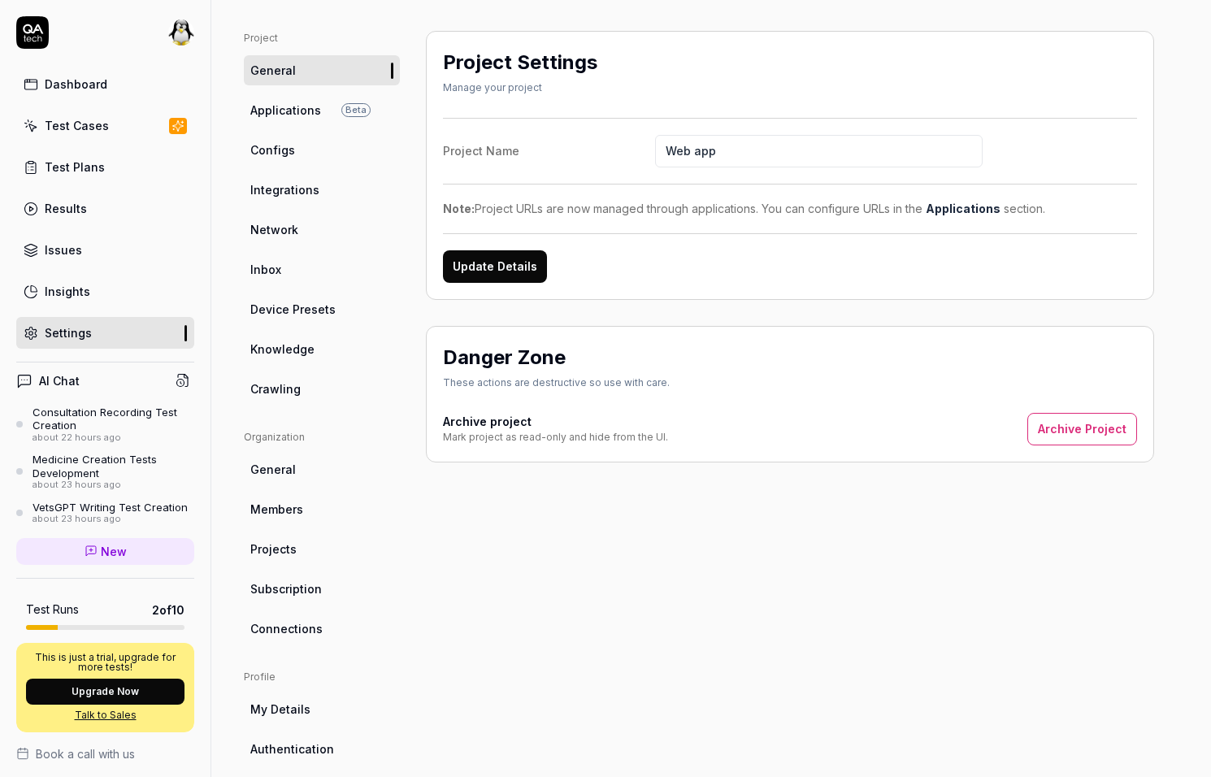
scroll to position [142, 0]
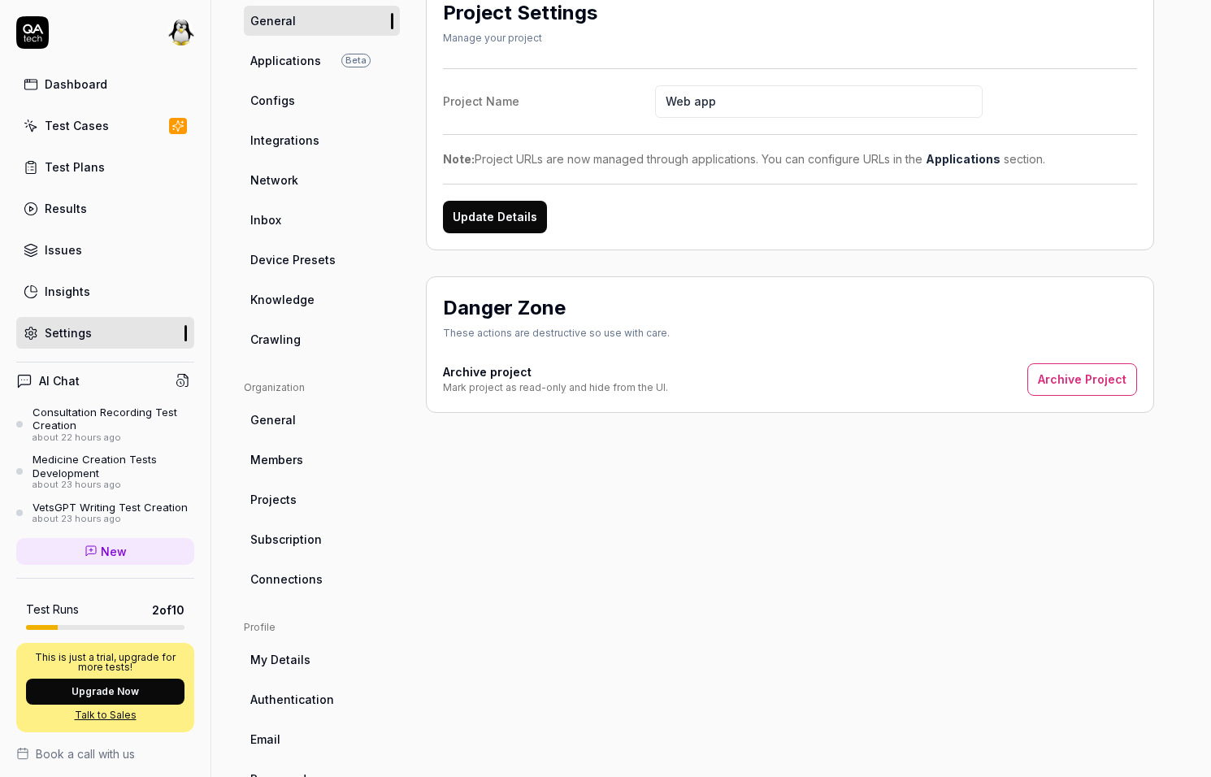
click at [298, 453] on span "Members" at bounding box center [276, 459] width 53 height 17
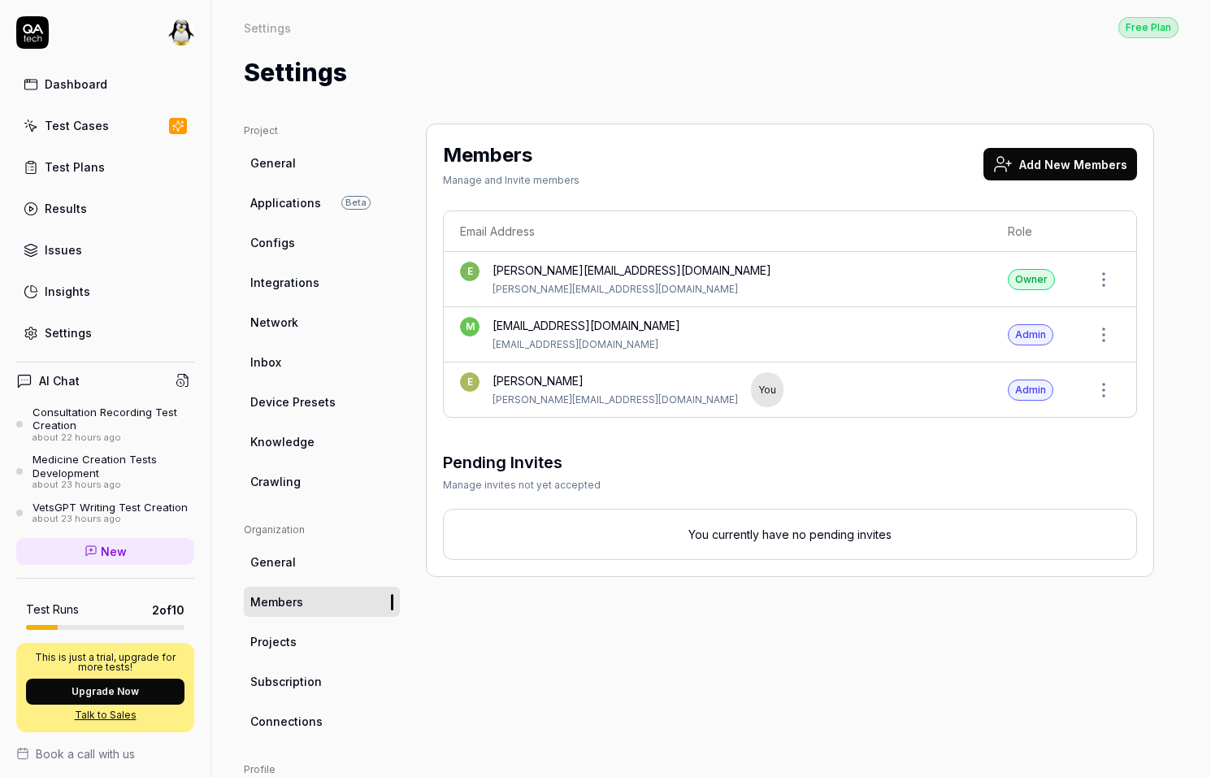
click at [1024, 172] on button "Add New Members" at bounding box center [1061, 164] width 154 height 33
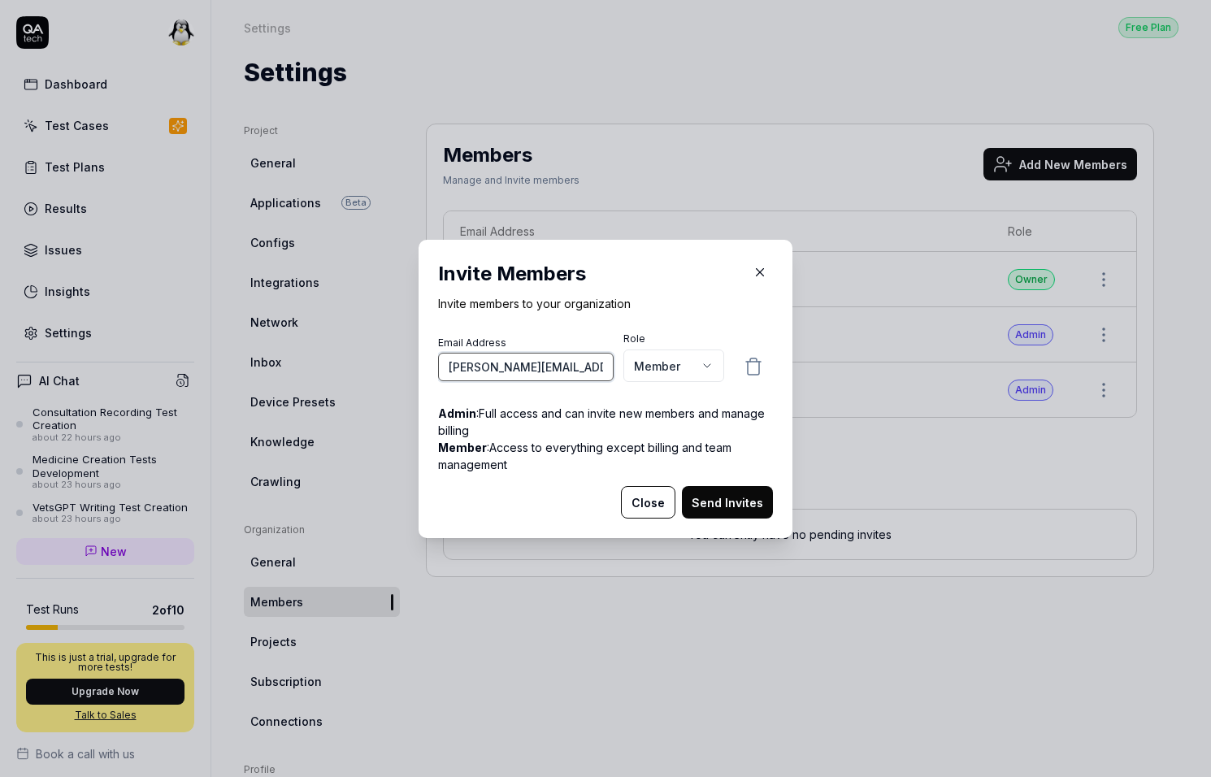
paste input ".mellander"
type input "fredrik.mellander@qa.tech"
click at [707, 496] on button "Send Invites" at bounding box center [727, 502] width 91 height 33
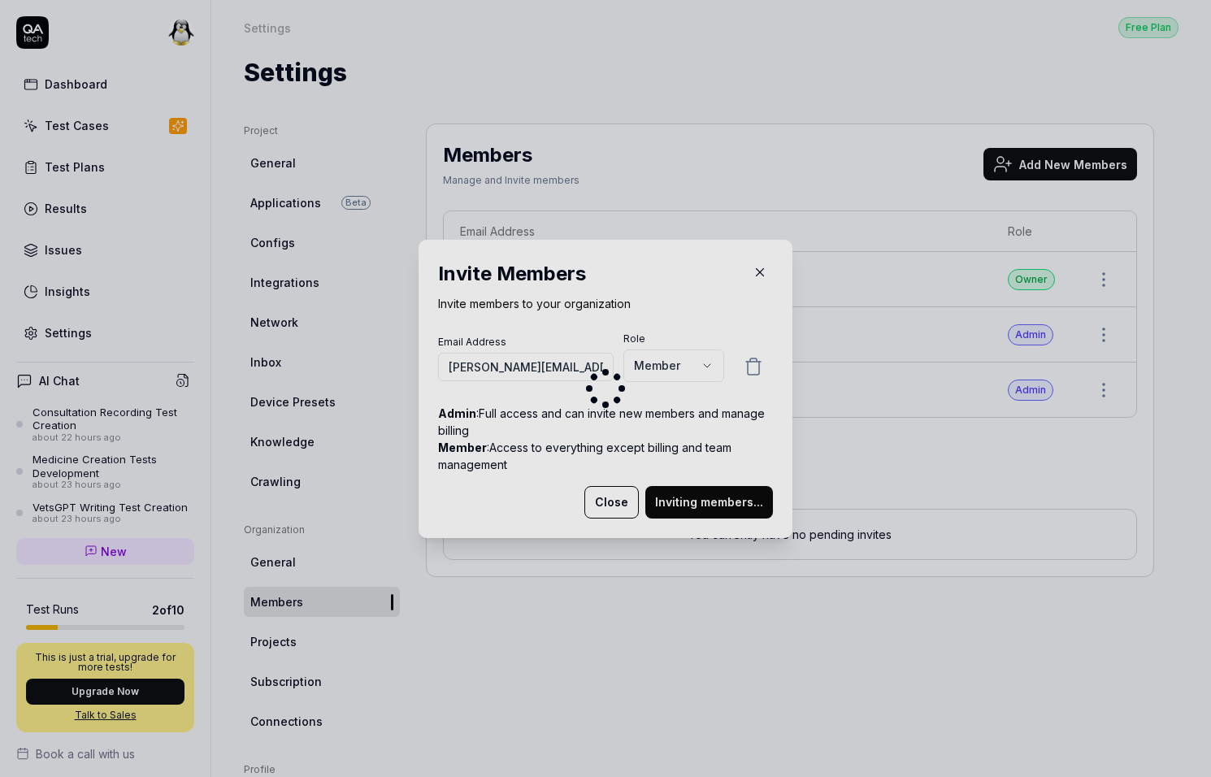
click at [602, 503] on div at bounding box center [606, 389] width 374 height 298
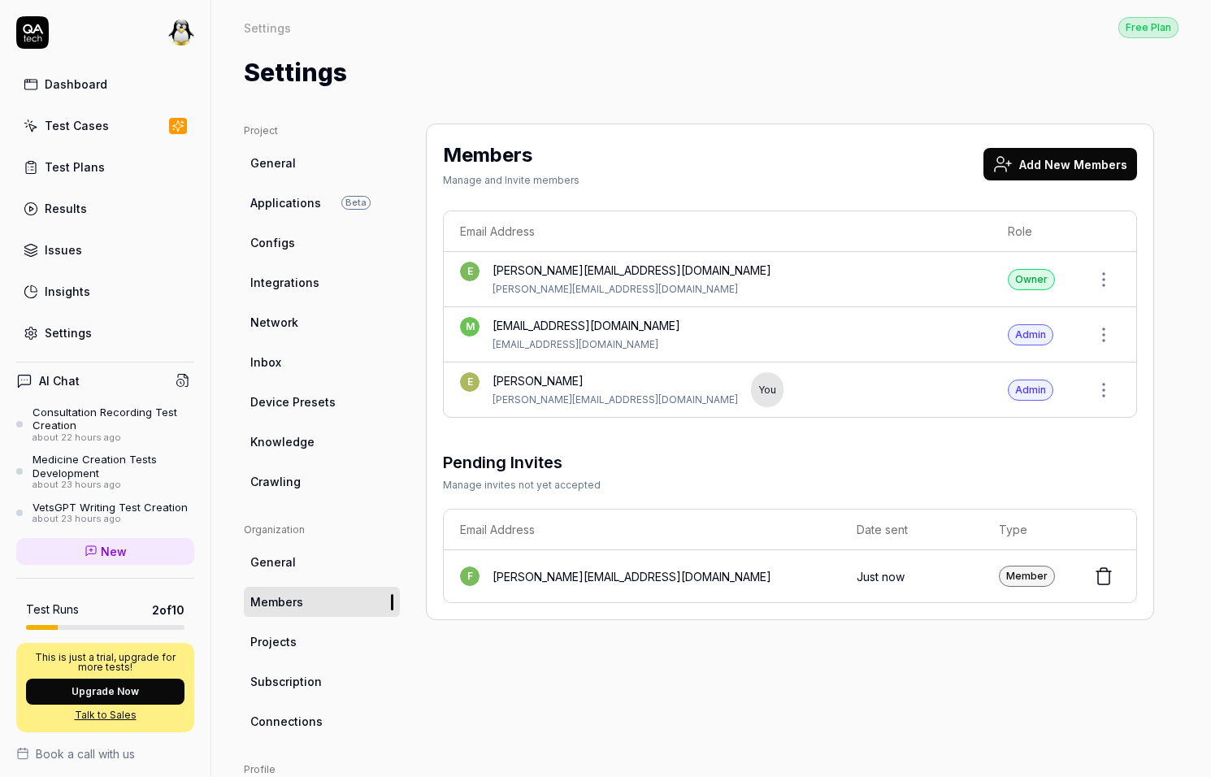
click at [1032, 572] on div "Member" at bounding box center [1027, 576] width 56 height 21
click at [1096, 572] on icon at bounding box center [1104, 577] width 20 height 20
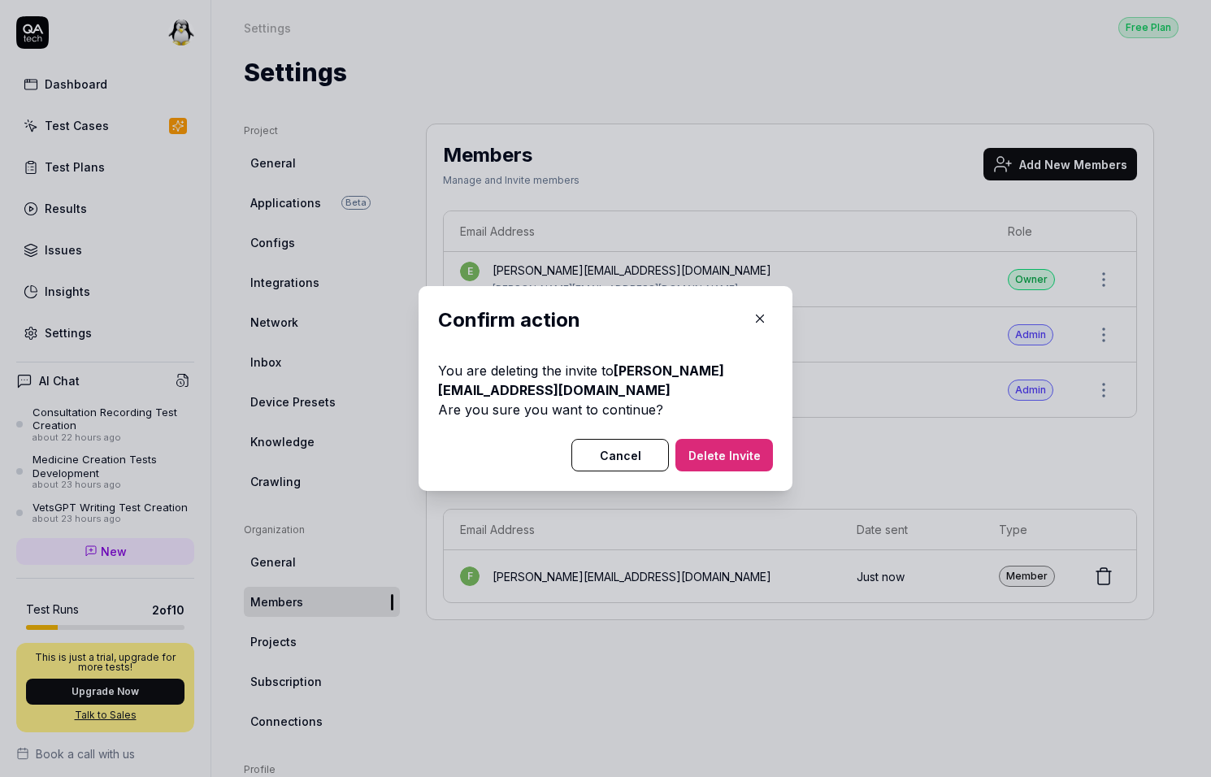
click at [714, 452] on button "Delete Invite" at bounding box center [724, 455] width 98 height 33
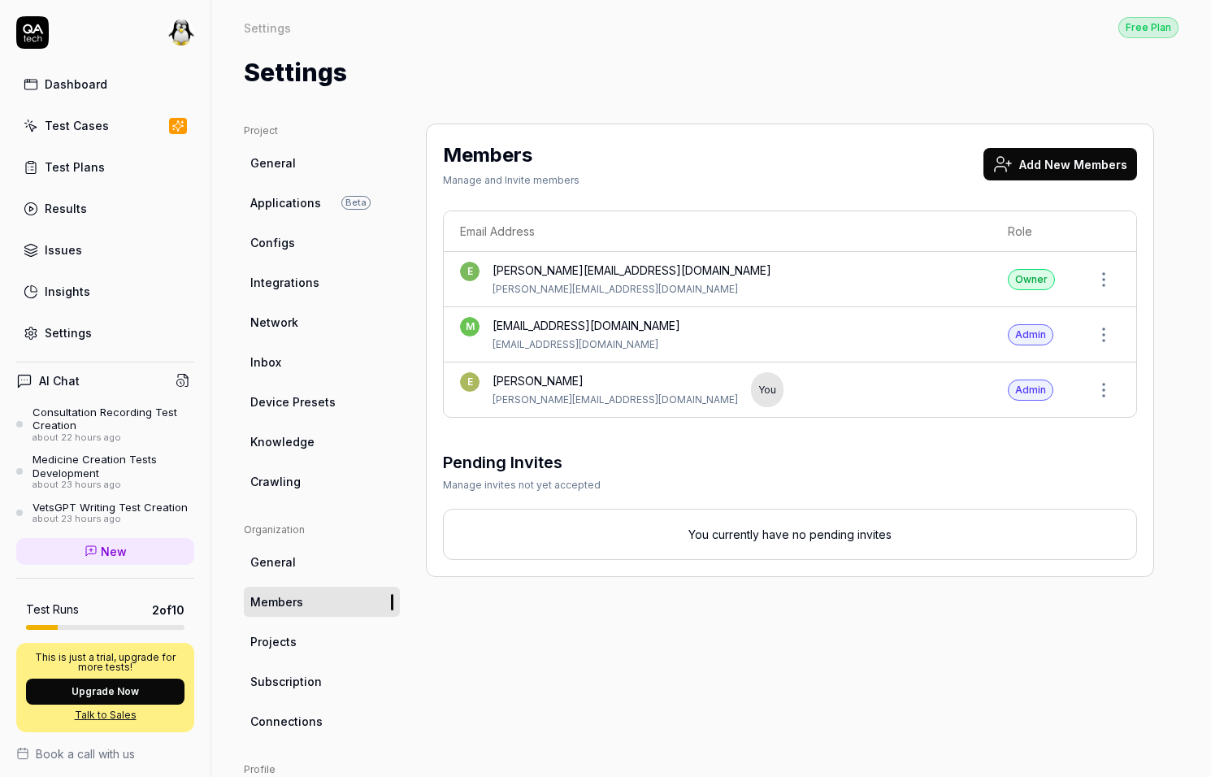
click at [1080, 163] on button "Add New Members" at bounding box center [1061, 164] width 154 height 33
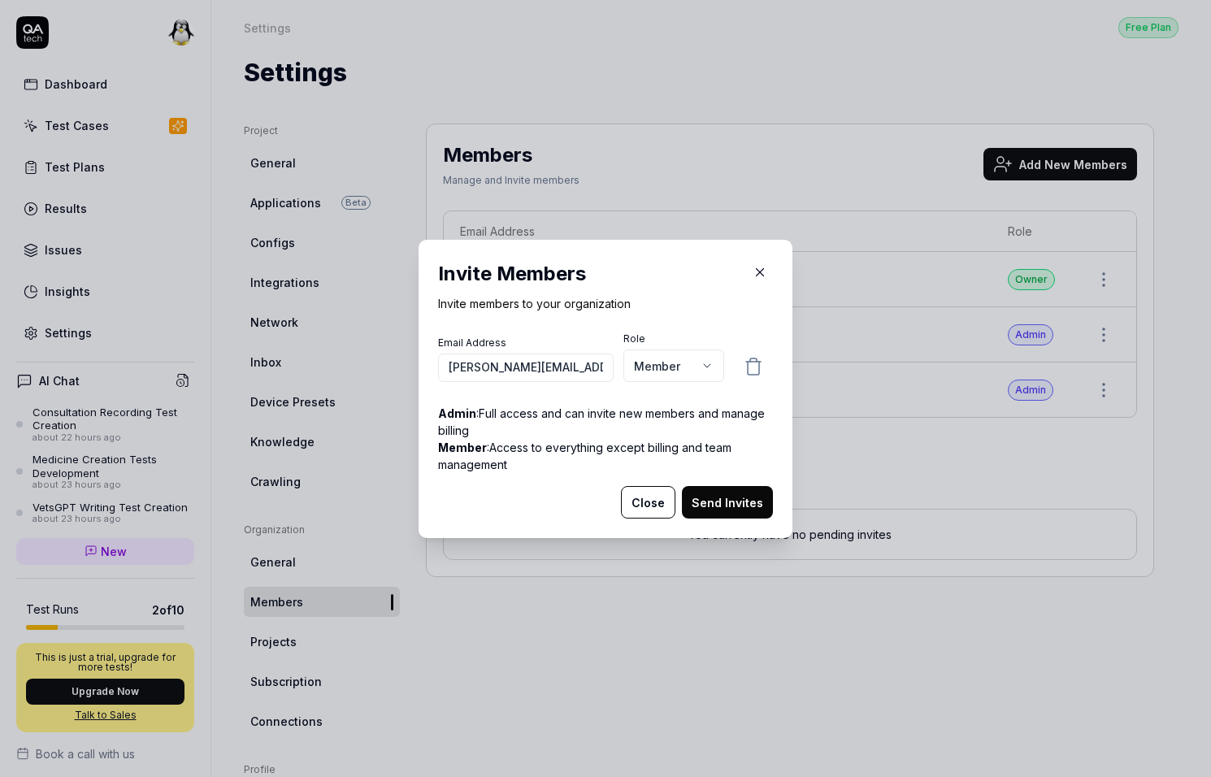
type input "fredrik.mellander@qa.tech"
click at [642, 368] on body "Dashboard Test Cases Test Plans Results Issues Insights Settings AI Chat Consul…" at bounding box center [605, 388] width 1211 height 777
select select "*"
click at [705, 493] on button "Send Invites" at bounding box center [727, 502] width 91 height 33
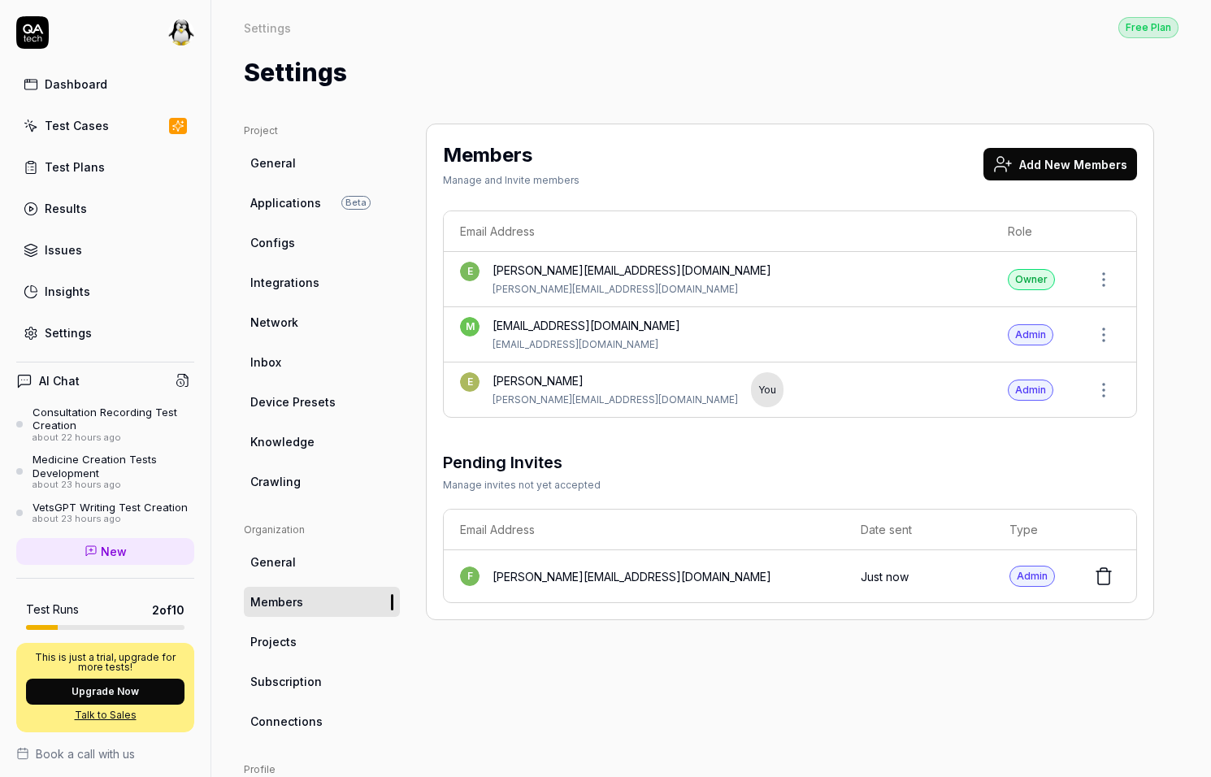
click at [1027, 164] on button "Add New Members" at bounding box center [1061, 164] width 154 height 33
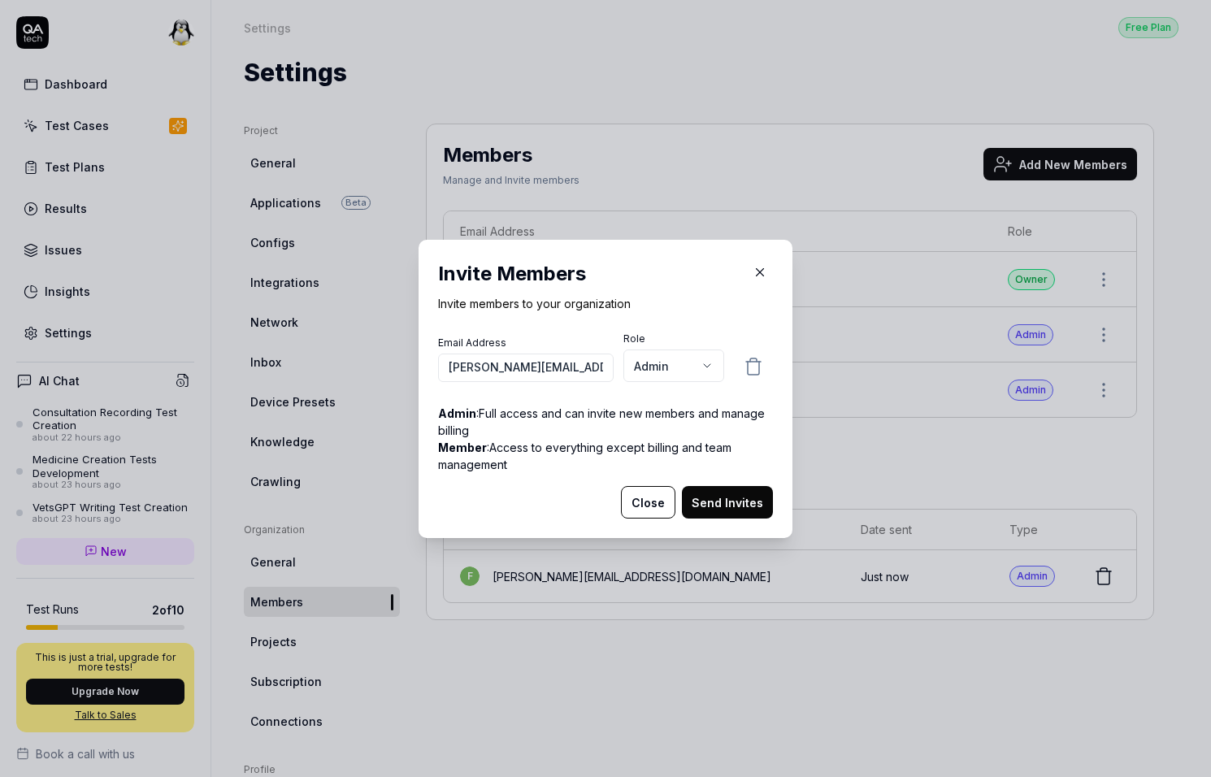
type input "kasper.zielinski@qa.tech"
click at [682, 359] on body "Dashboard Test Cases Test Plans Results Issues Insights Settings AI Chat Consul…" at bounding box center [605, 388] width 1211 height 777
click at [706, 507] on button "Send Invites" at bounding box center [727, 502] width 91 height 33
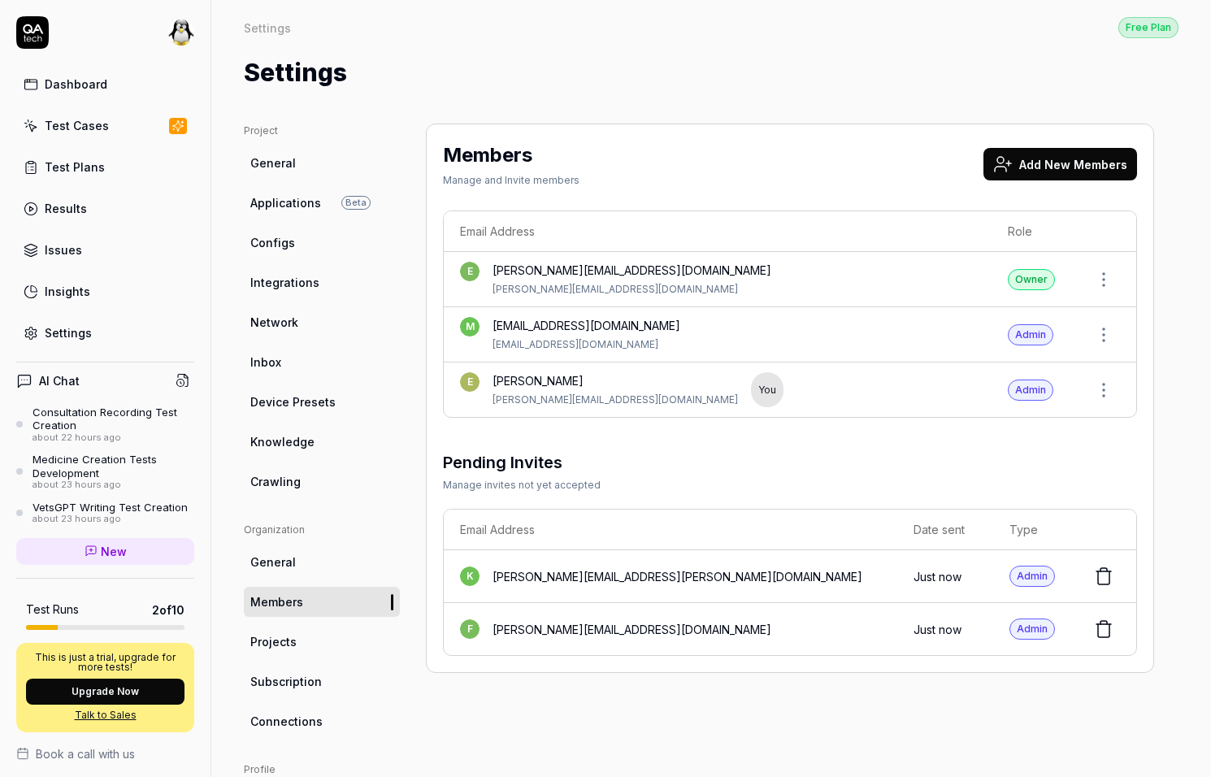
click at [579, 693] on div "Members Manage and Invite members Add New Members Email Address Role e erik.sko…" at bounding box center [790, 530] width 728 height 813
